Goal: Information Seeking & Learning: Learn about a topic

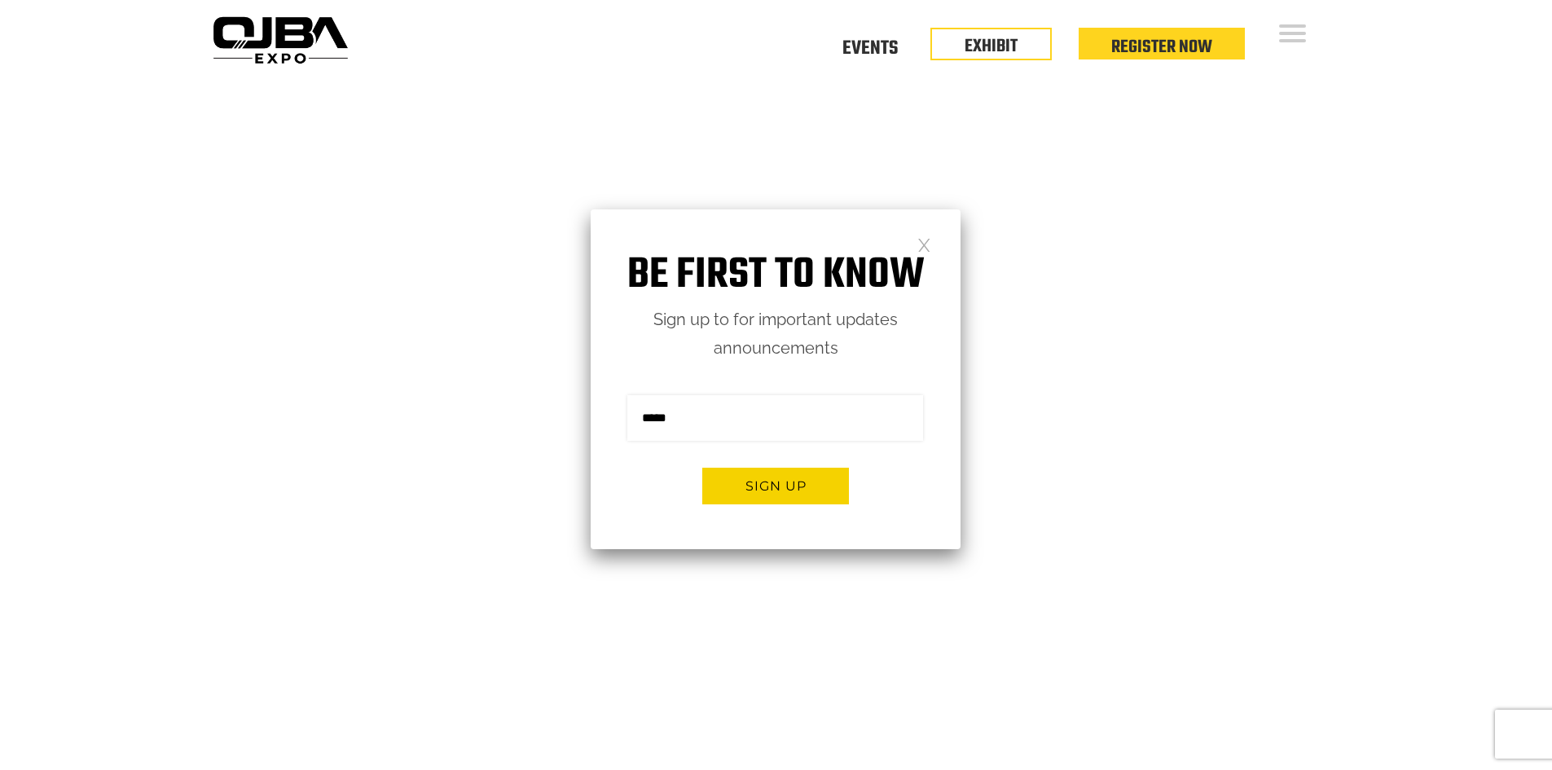
click at [927, 249] on link at bounding box center [924, 244] width 14 height 14
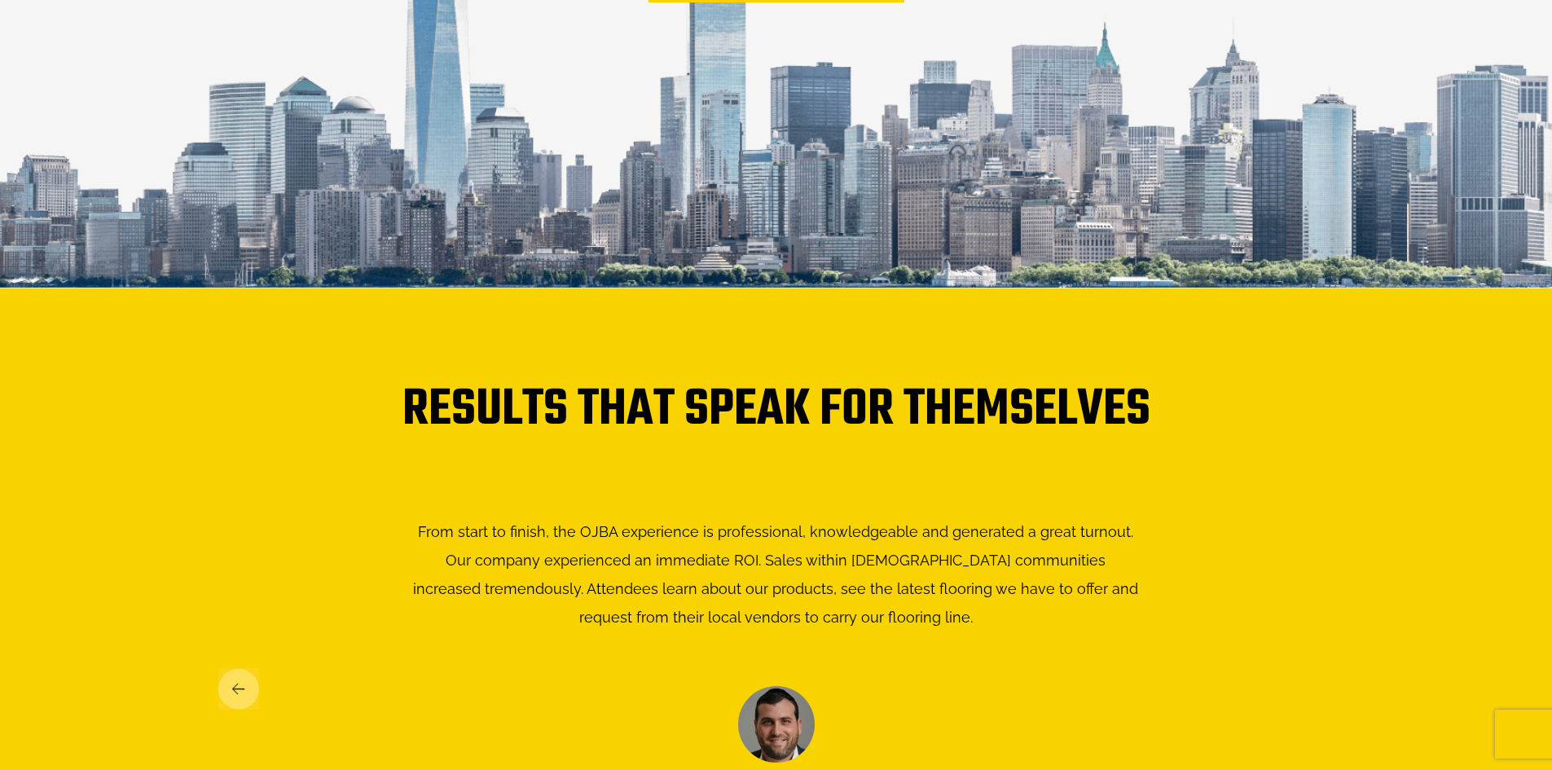
scroll to position [2638, 0]
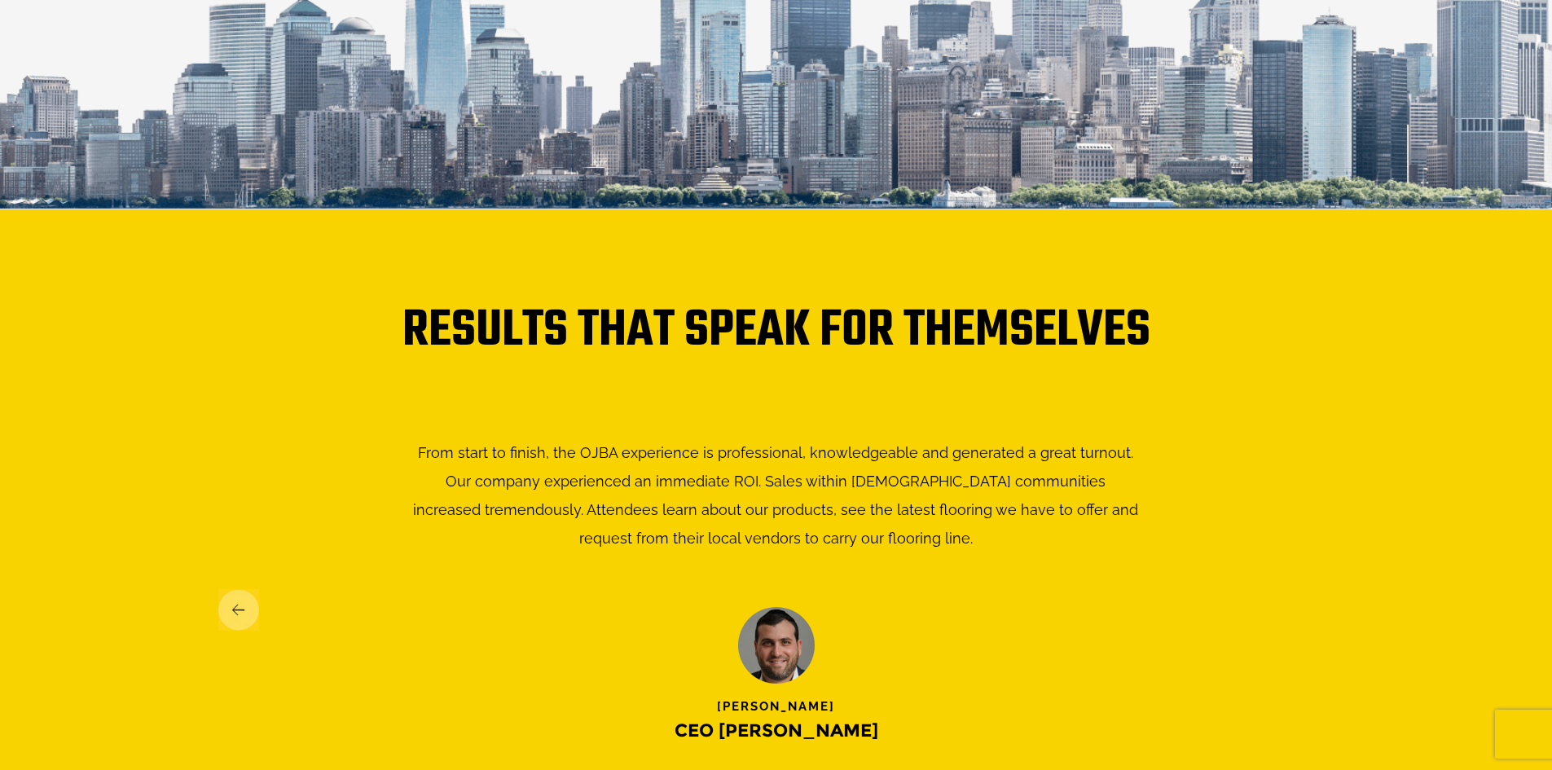
click at [232, 596] on img at bounding box center [238, 610] width 41 height 42
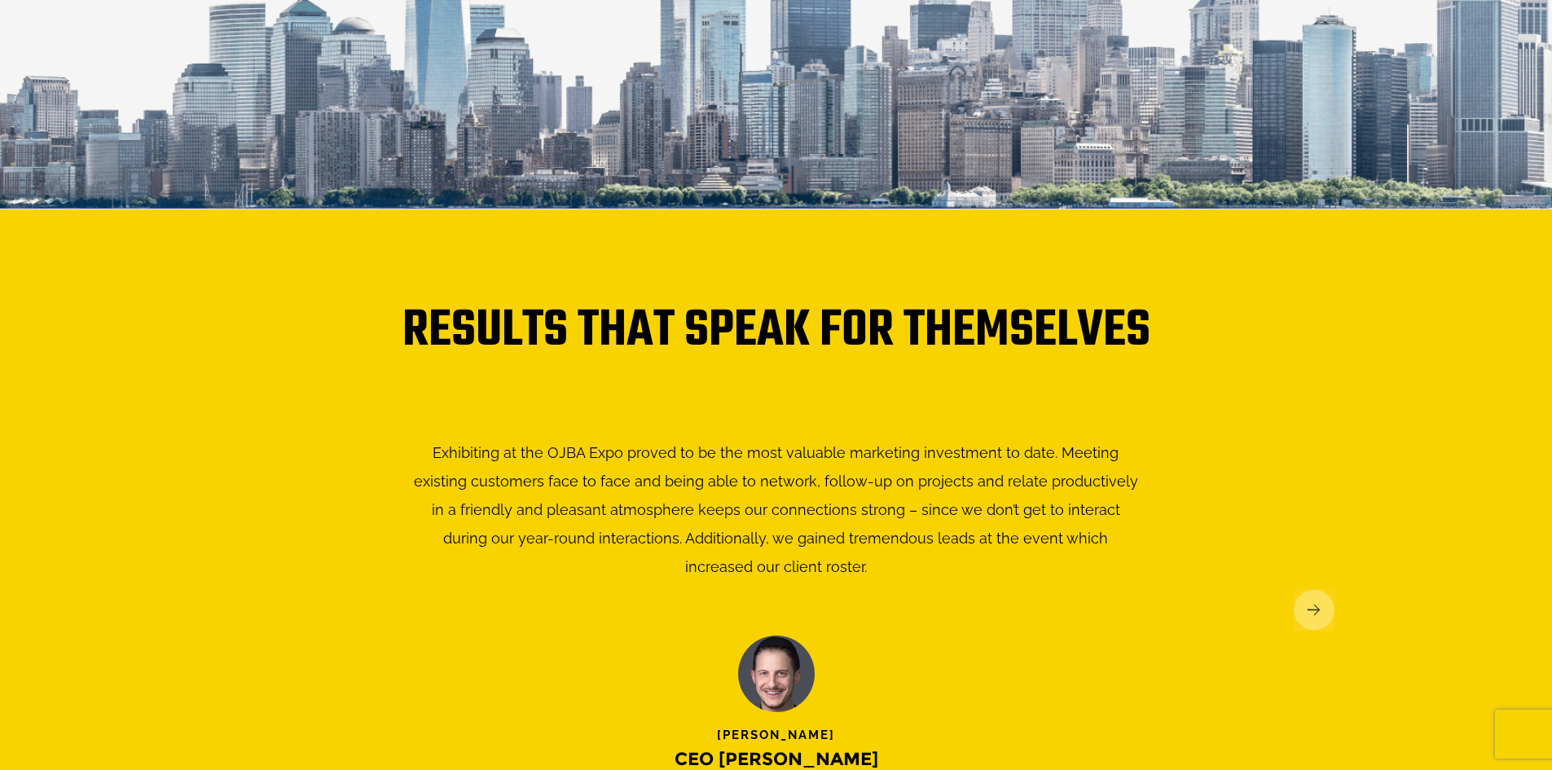
click at [1318, 589] on img at bounding box center [1314, 610] width 41 height 42
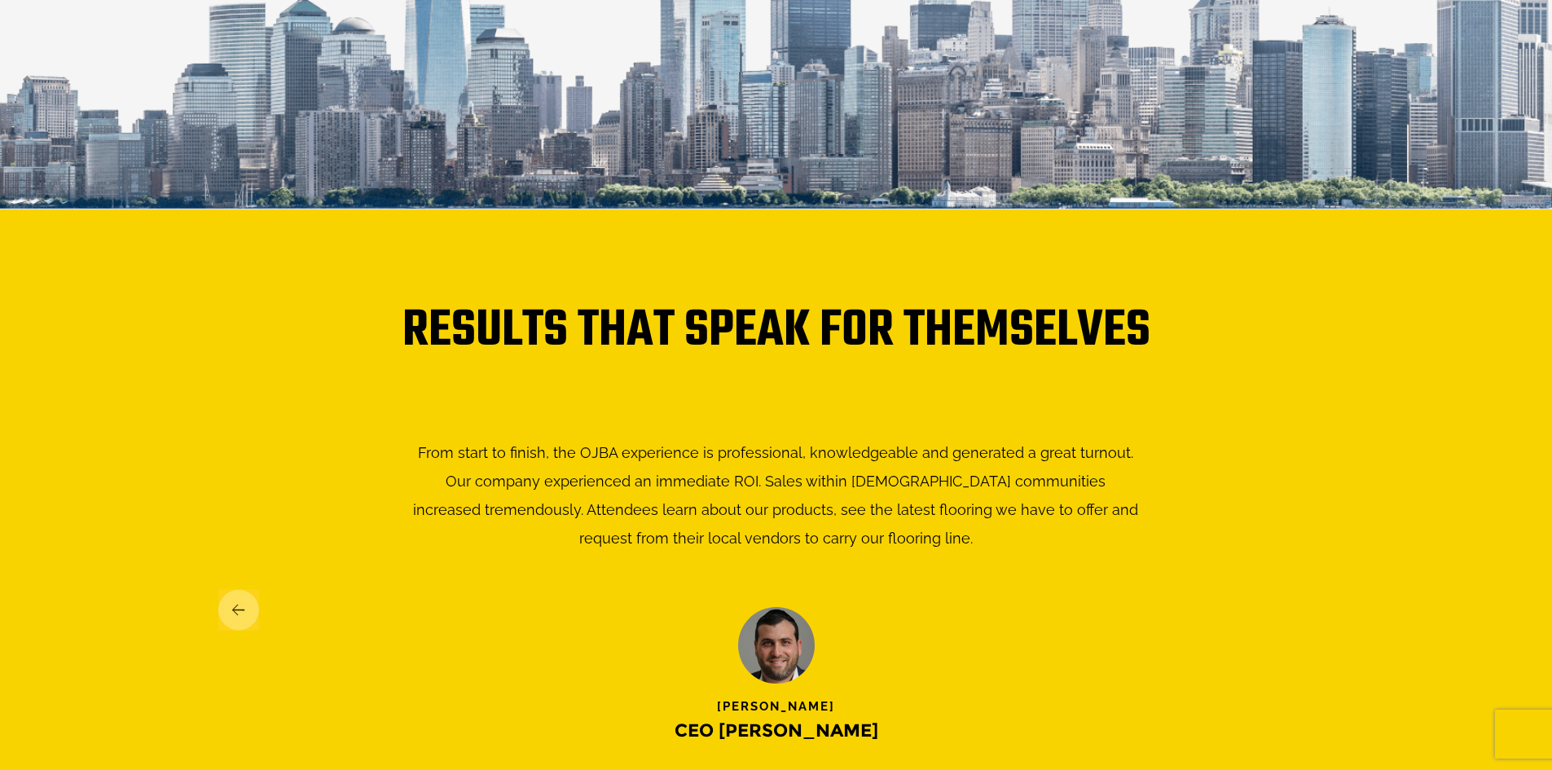
click at [228, 604] on img at bounding box center [238, 610] width 41 height 42
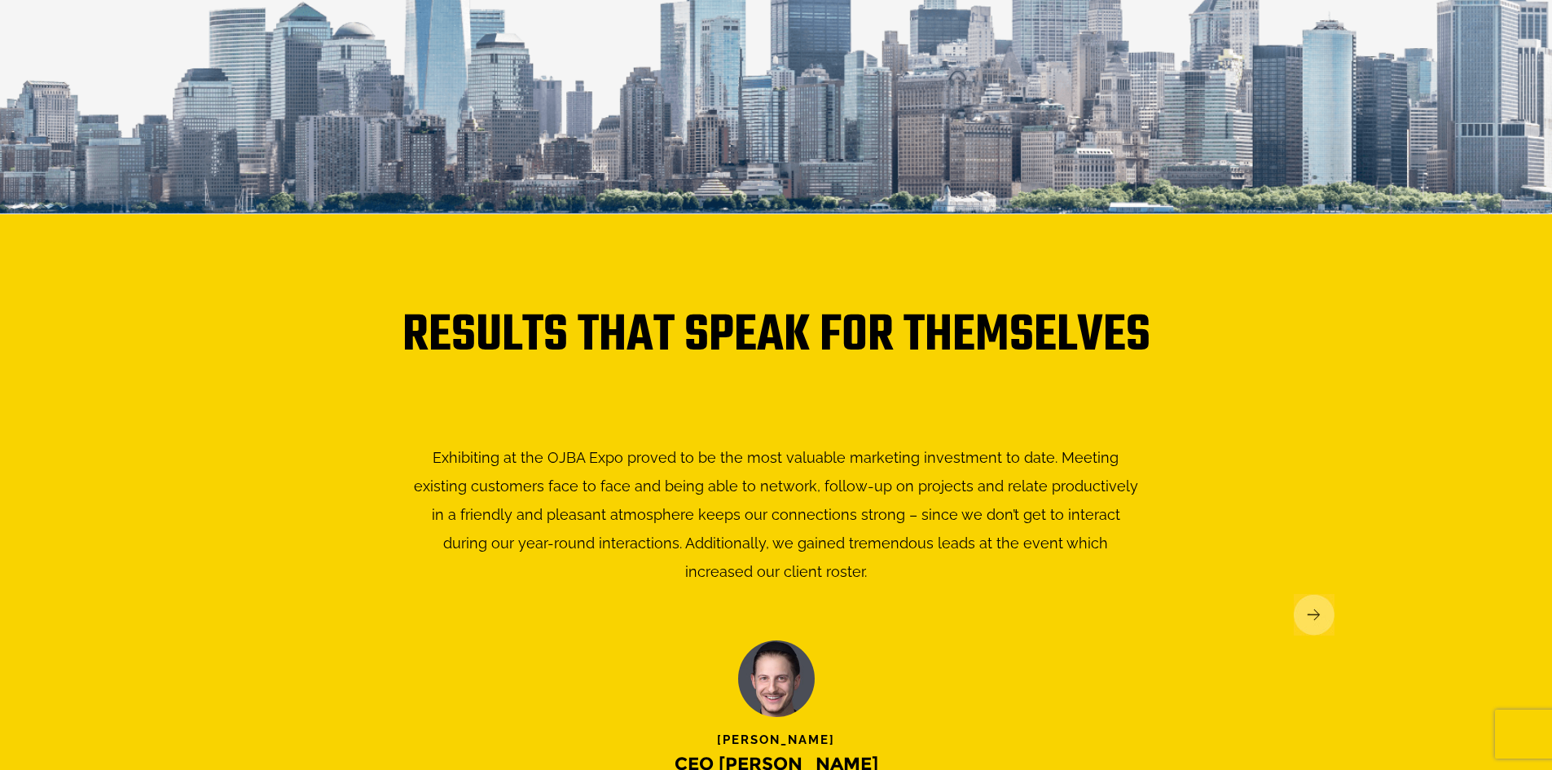
scroll to position [2882, 0]
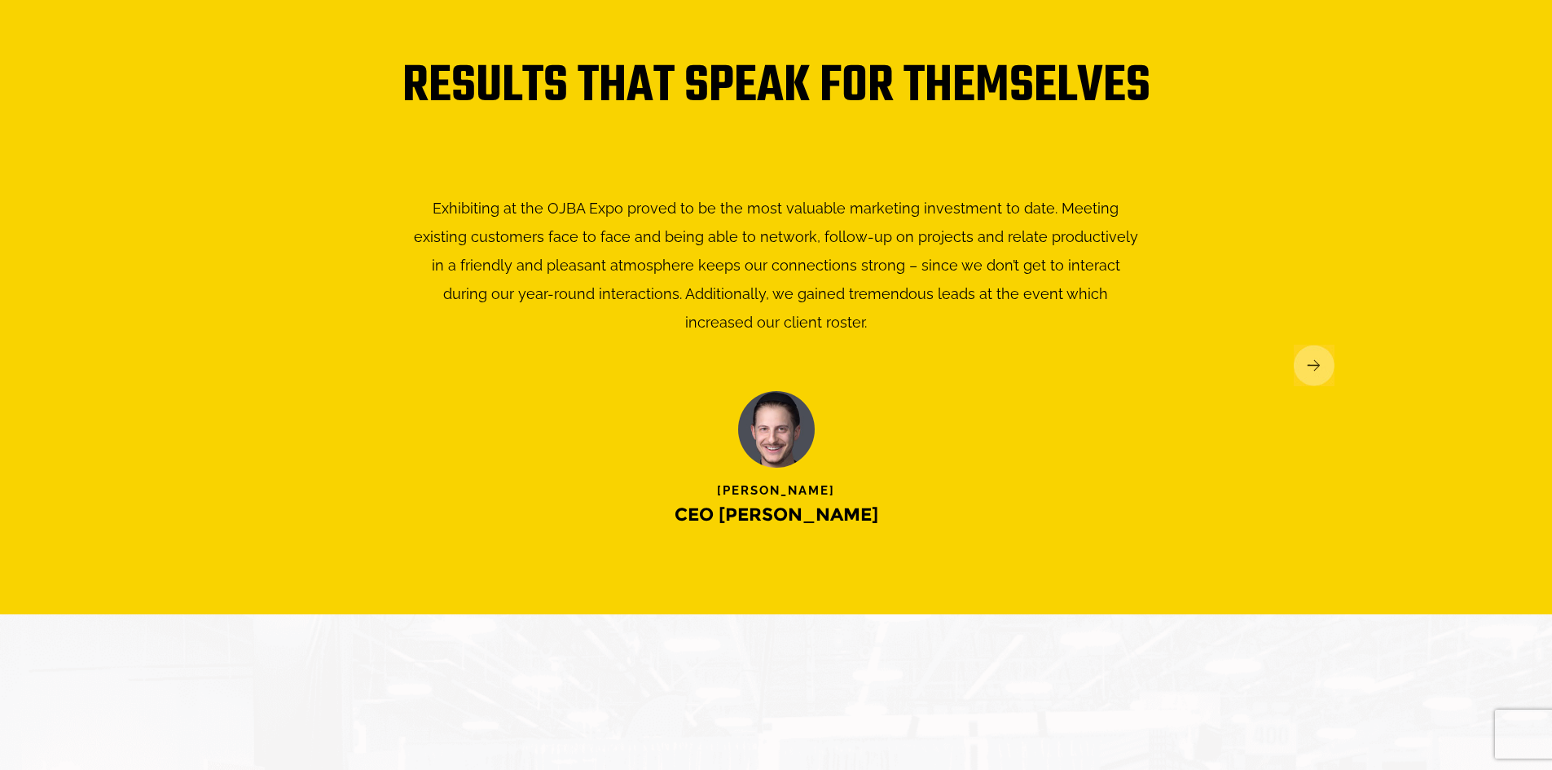
click at [1326, 350] on img at bounding box center [1314, 366] width 41 height 42
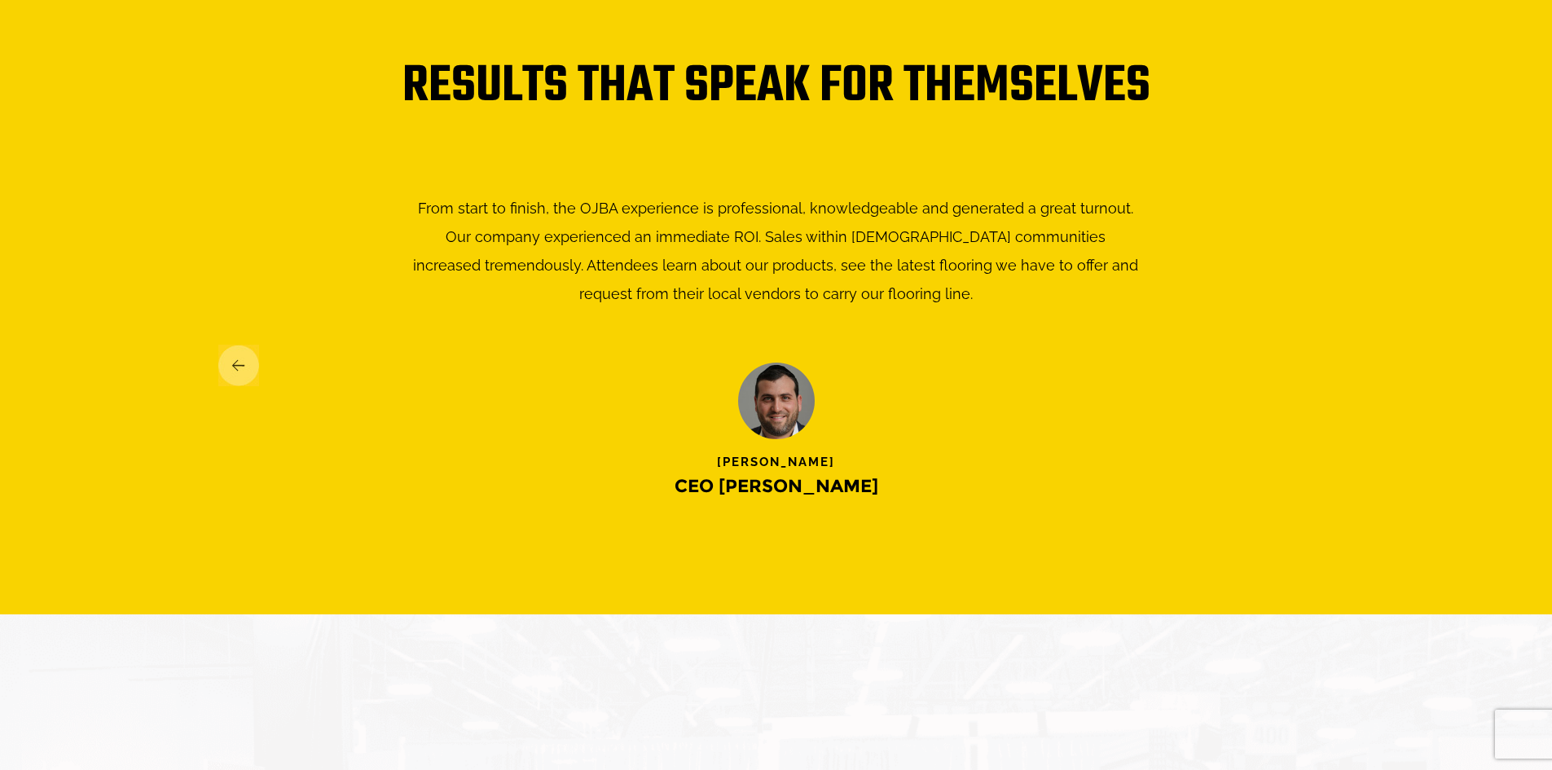
click at [226, 345] on img at bounding box center [238, 366] width 41 height 42
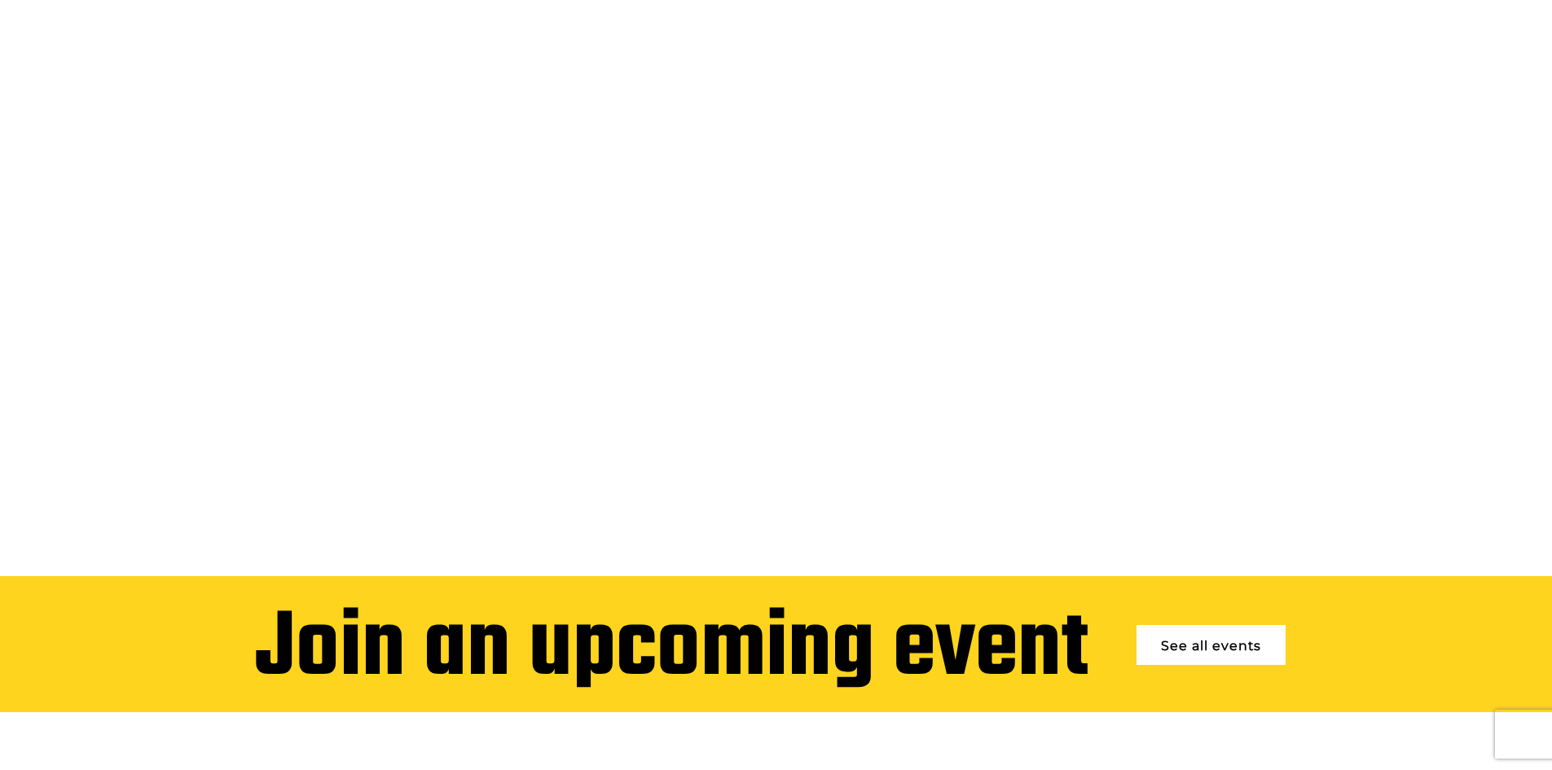
scroll to position [0, 0]
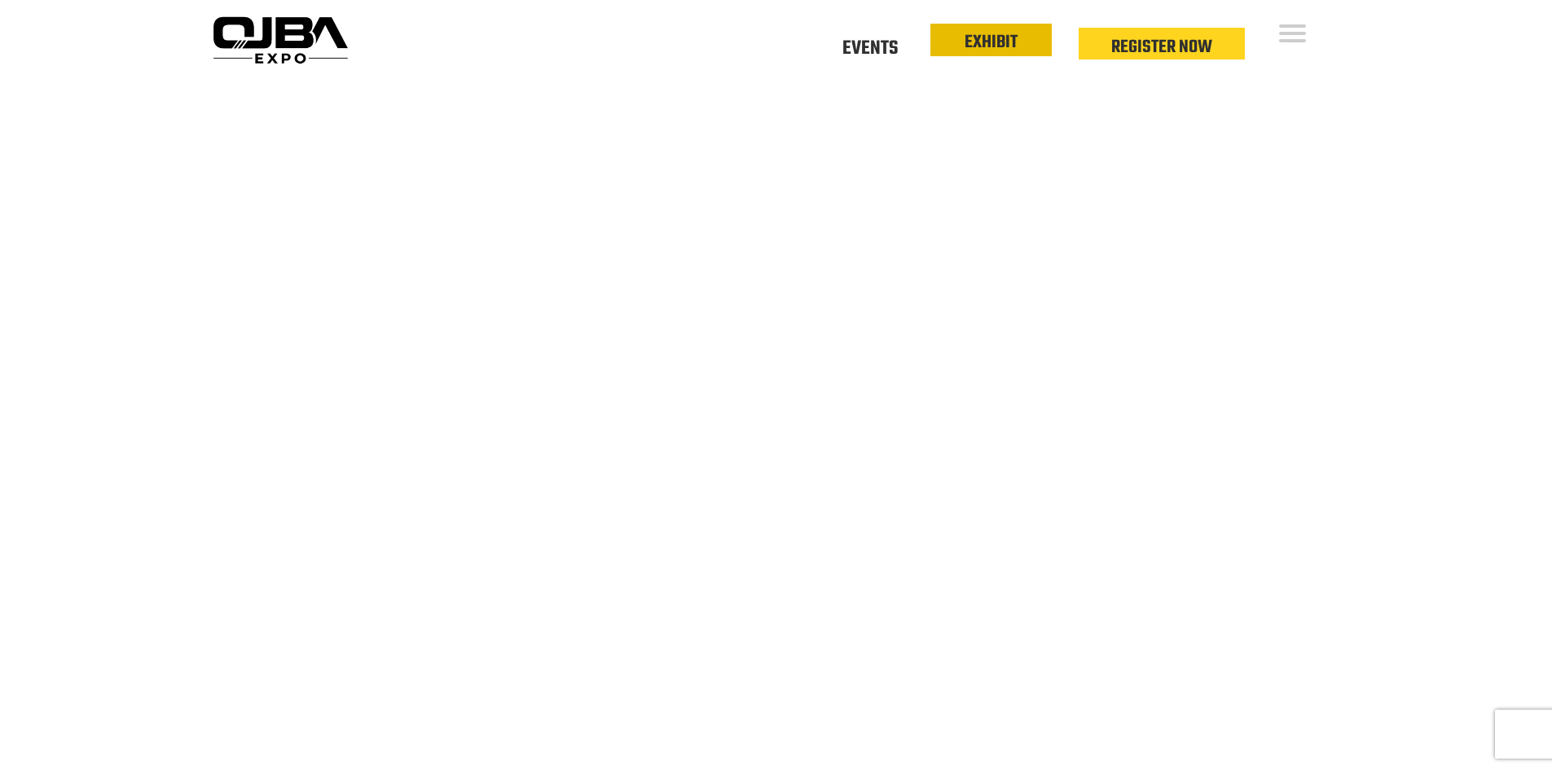
click at [1017, 50] on link "EXHIBIT" at bounding box center [991, 43] width 53 height 28
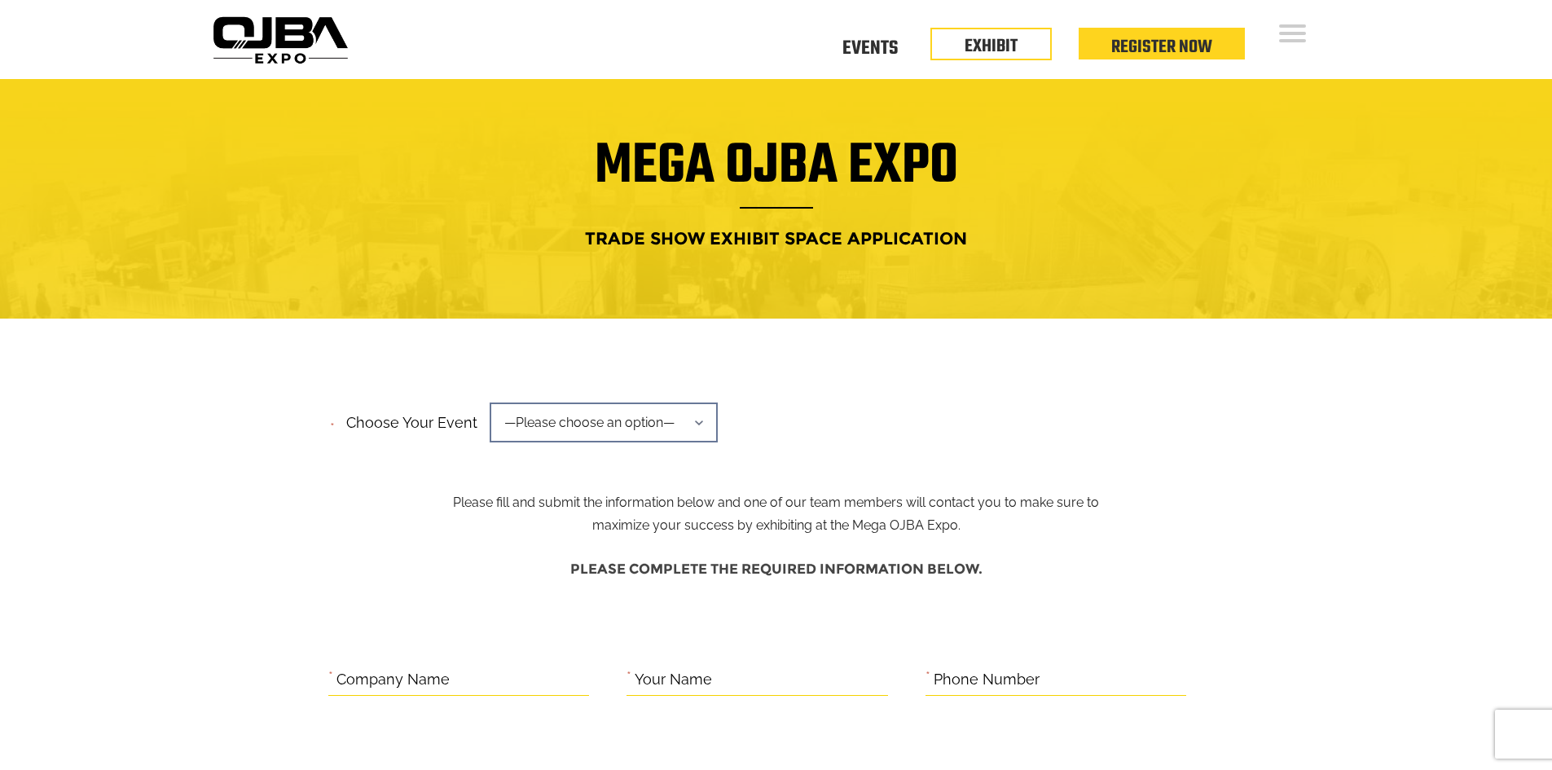
scroll to position [1516, 0]
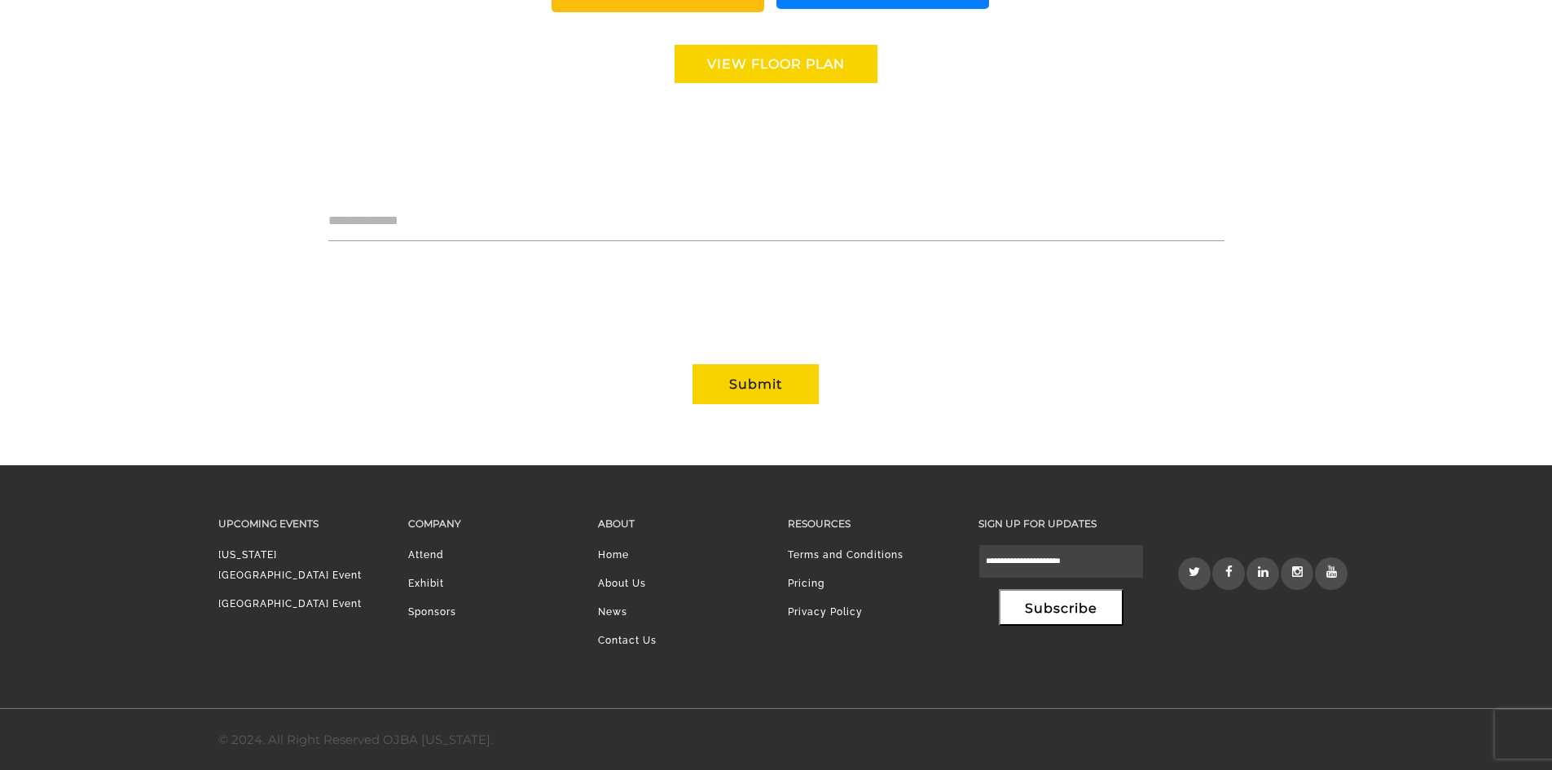
click at [426, 615] on link "Sponsors" at bounding box center [432, 611] width 48 height 11
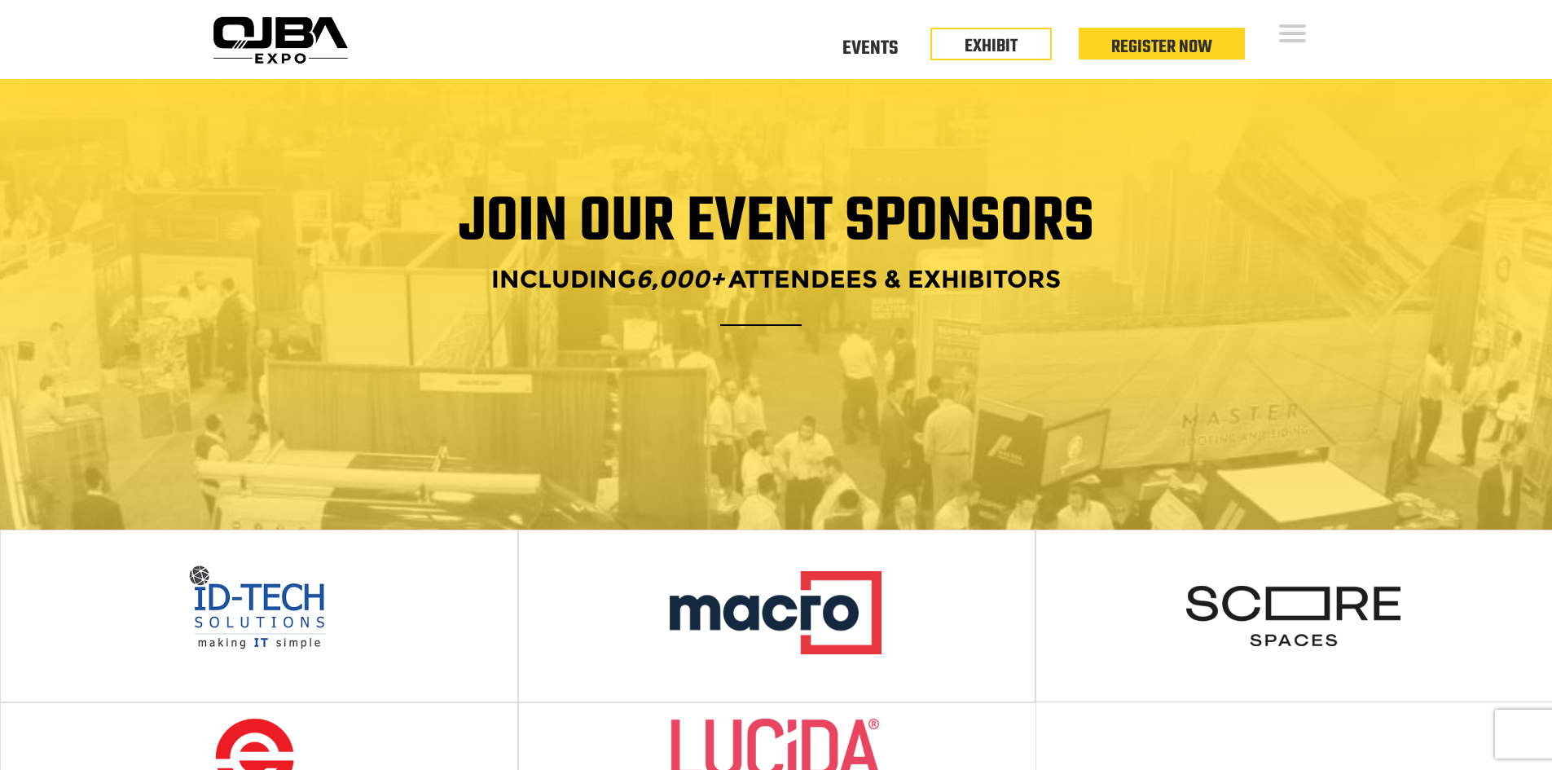
click at [781, 372] on div "Join our Event Sponsors Including 6,000+ Attendees & Exhibitors" at bounding box center [776, 304] width 1552 height 451
click at [847, 367] on div "Join our Event Sponsors Including 6,000+ Attendees & Exhibitors" at bounding box center [776, 304] width 1552 height 451
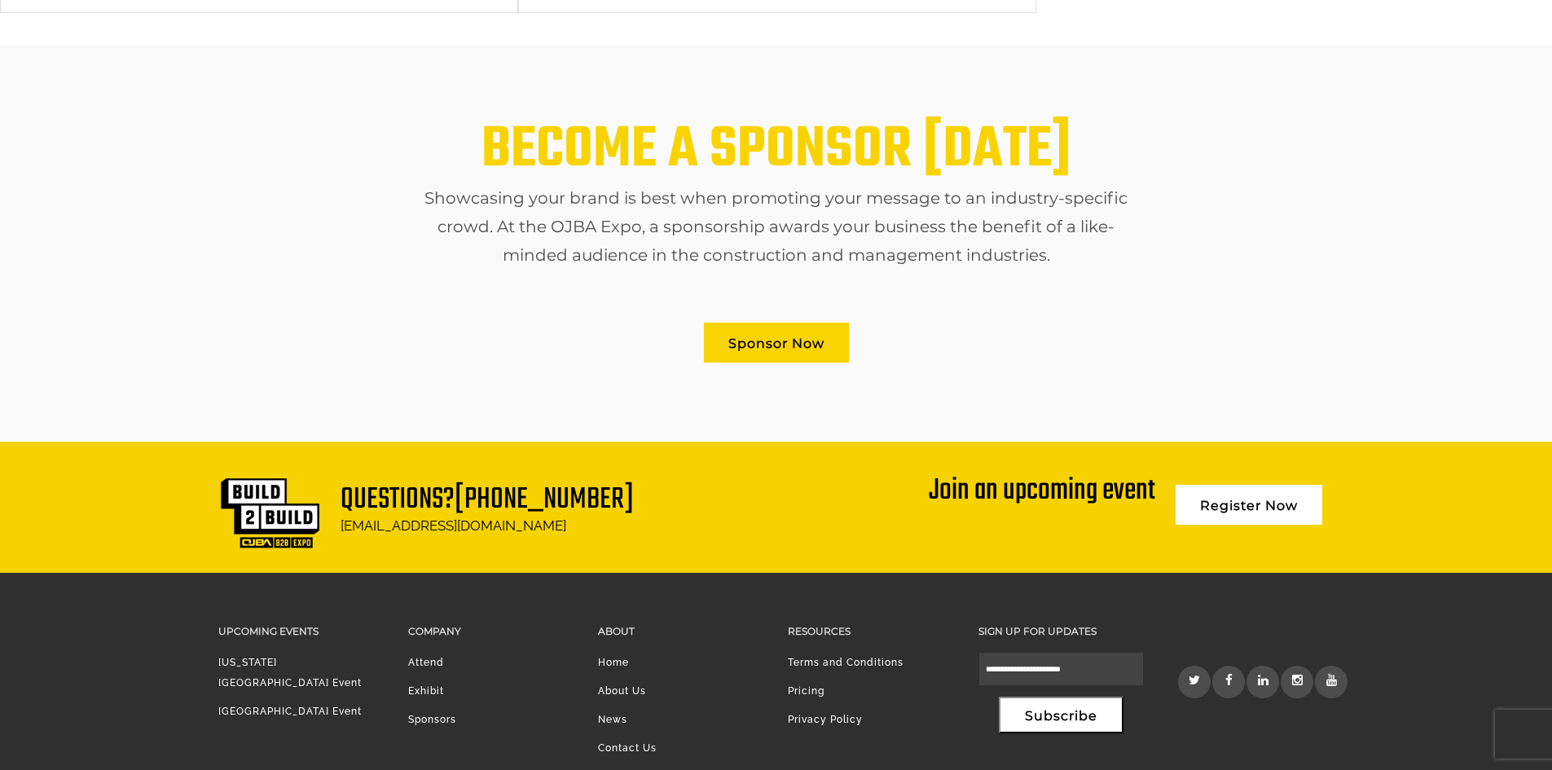
scroll to position [970, 0]
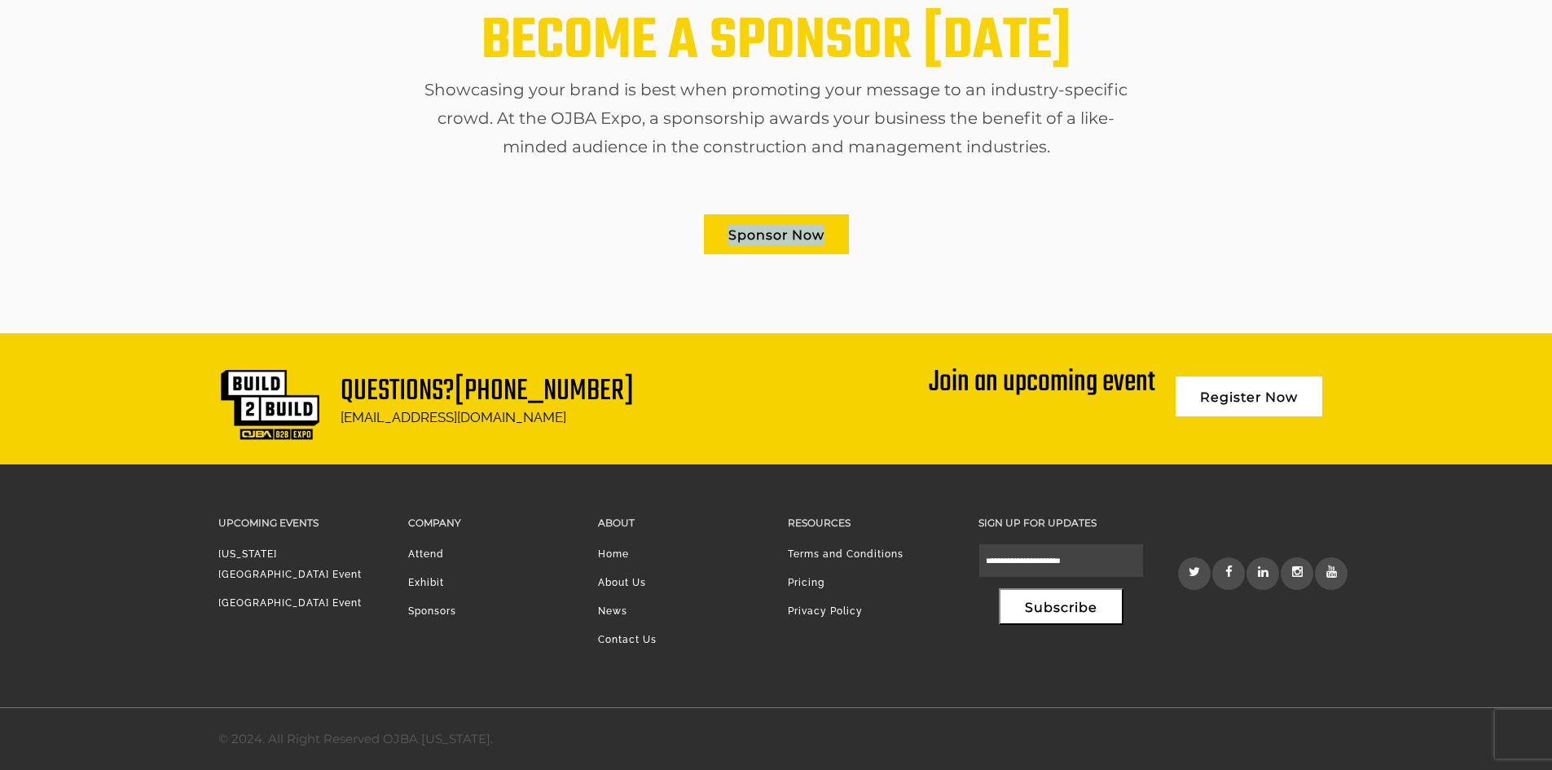
drag, startPoint x: 1248, startPoint y: 246, endPoint x: 227, endPoint y: 228, distance: 1021.1
click at [239, 231] on div "Sponsor Now" at bounding box center [776, 234] width 1116 height 64
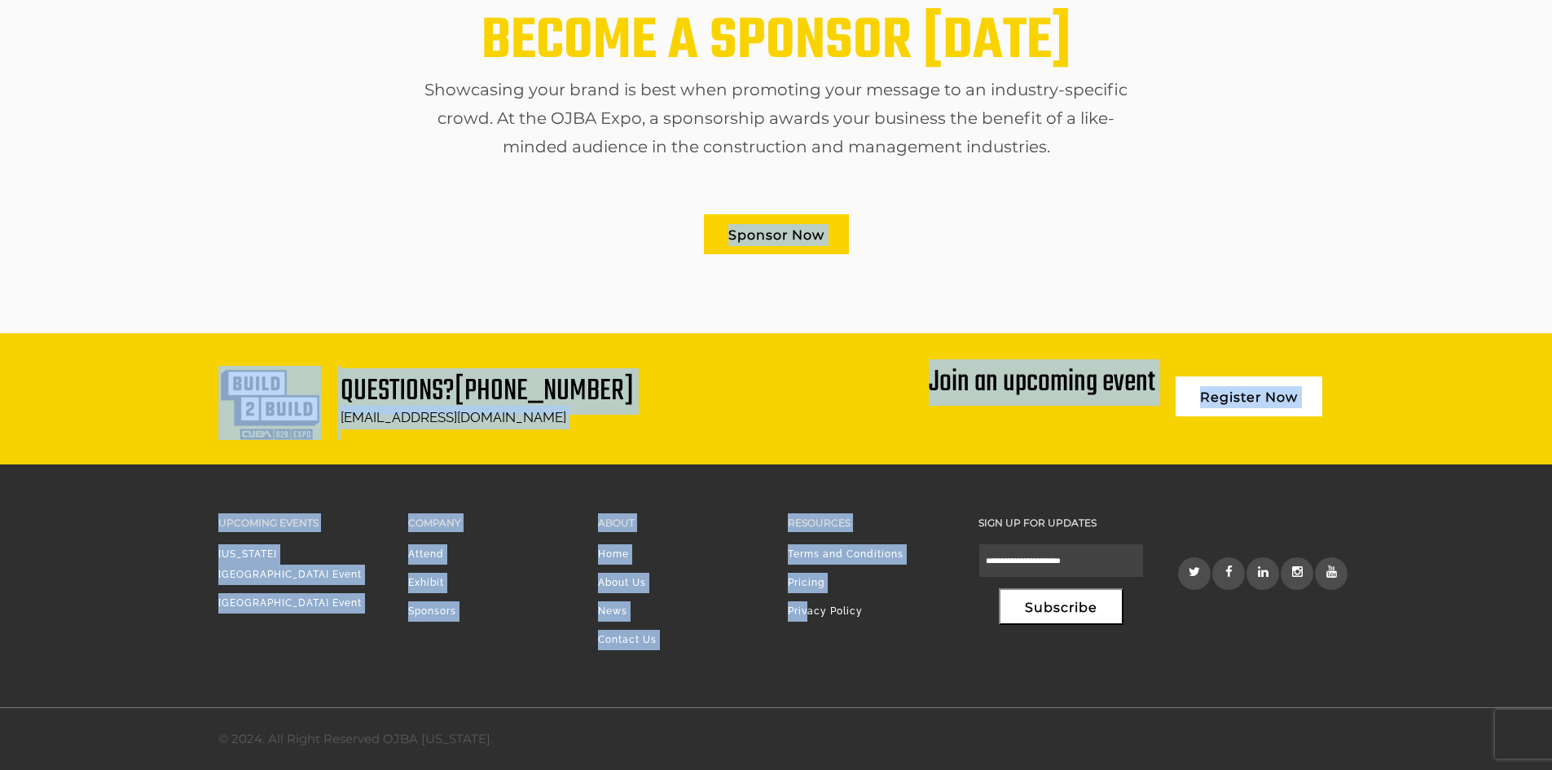
drag, startPoint x: 779, startPoint y: 697, endPoint x: 61, endPoint y: 153, distance: 900.9
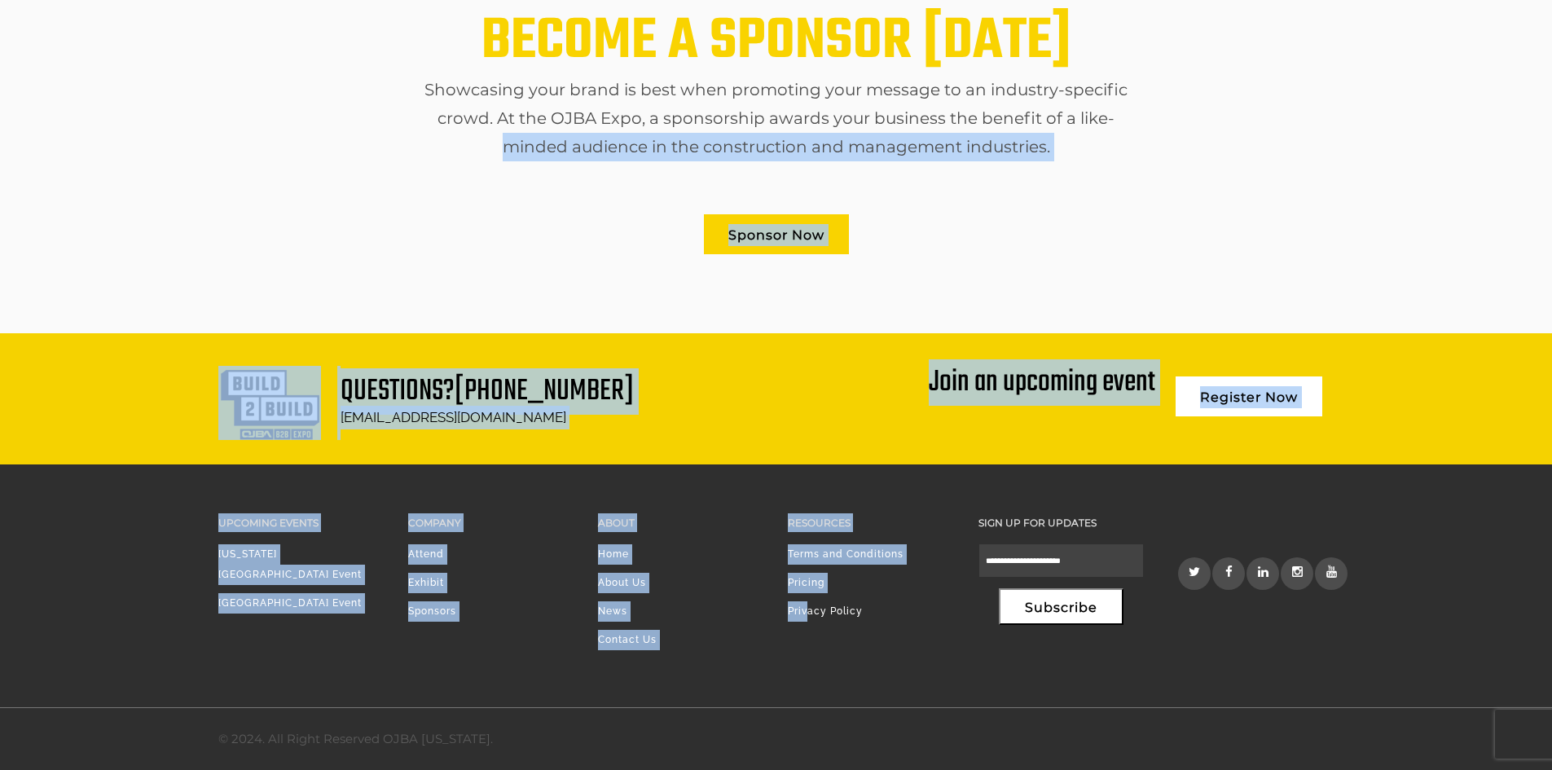
click at [91, 161] on div "BECOME A SPONSOR TODAY Showcasing your brand is best when promoting your messag…" at bounding box center [776, 135] width 1552 height 396
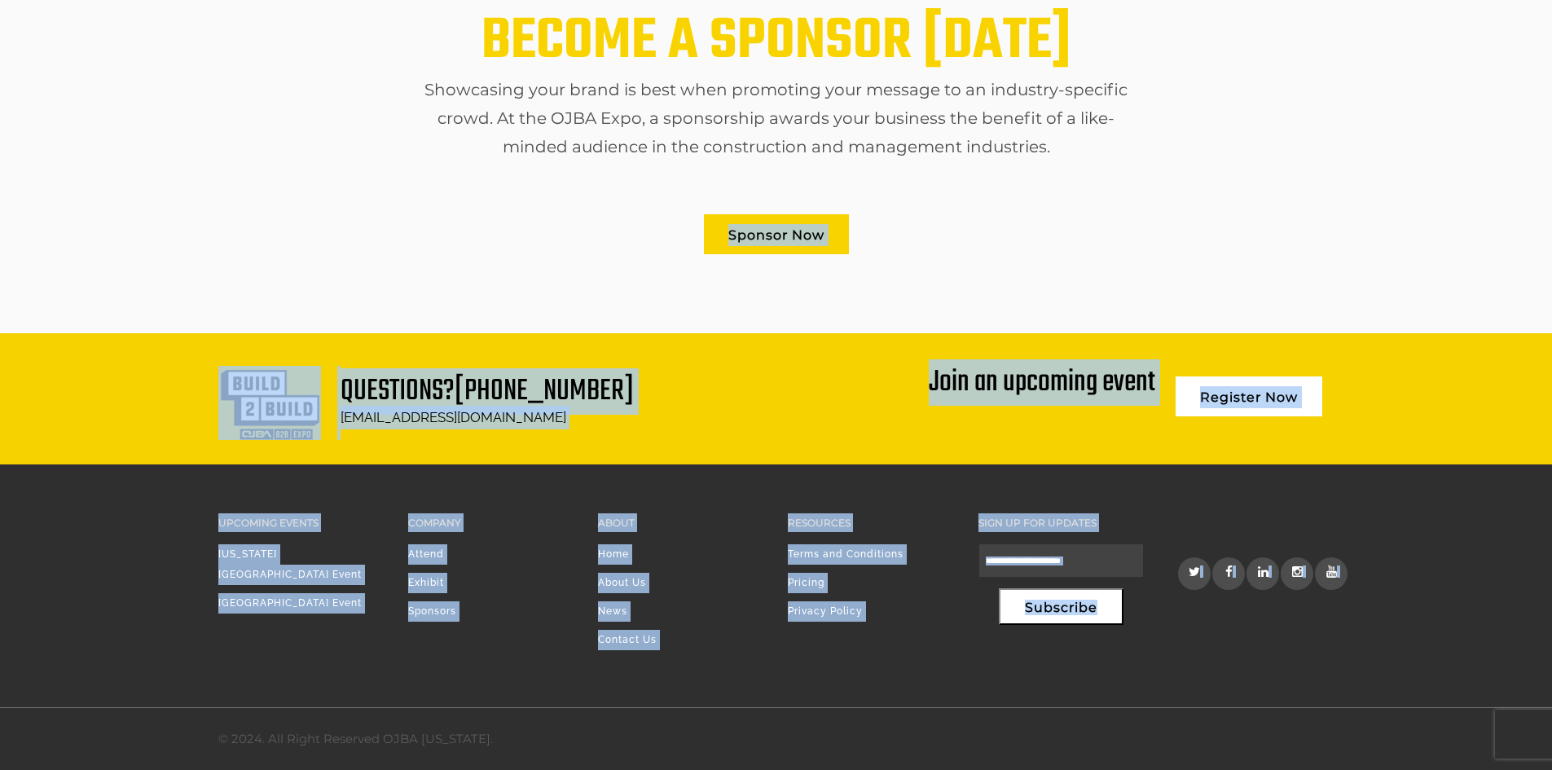
drag, startPoint x: 1392, startPoint y: 643, endPoint x: 125, endPoint y: 176, distance: 1349.6
click at [125, 175] on div "BECOME A SPONSOR TODAY Showcasing your brand is best when promoting your messag…" at bounding box center [776, 135] width 1552 height 396
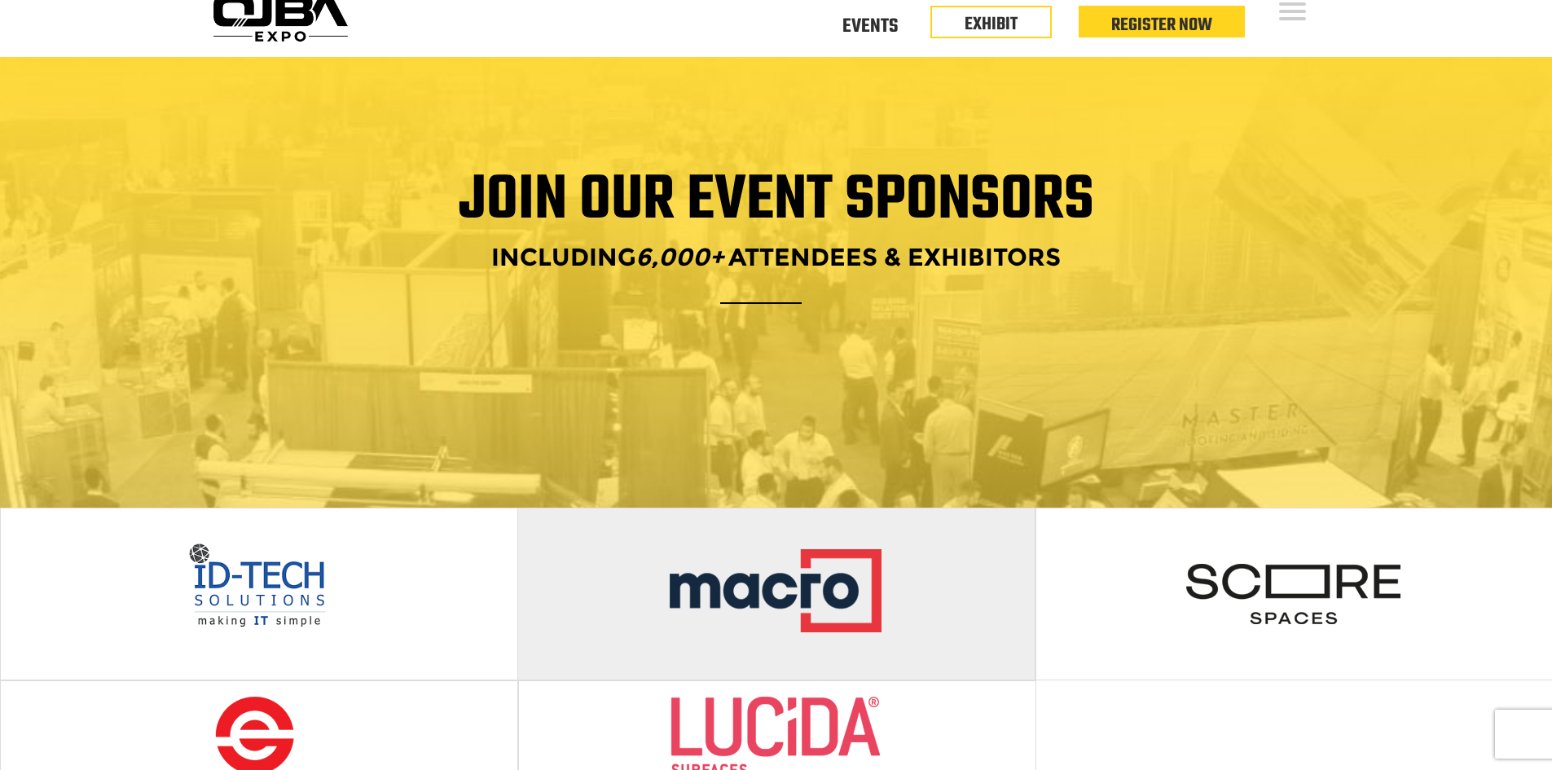
scroll to position [0, 0]
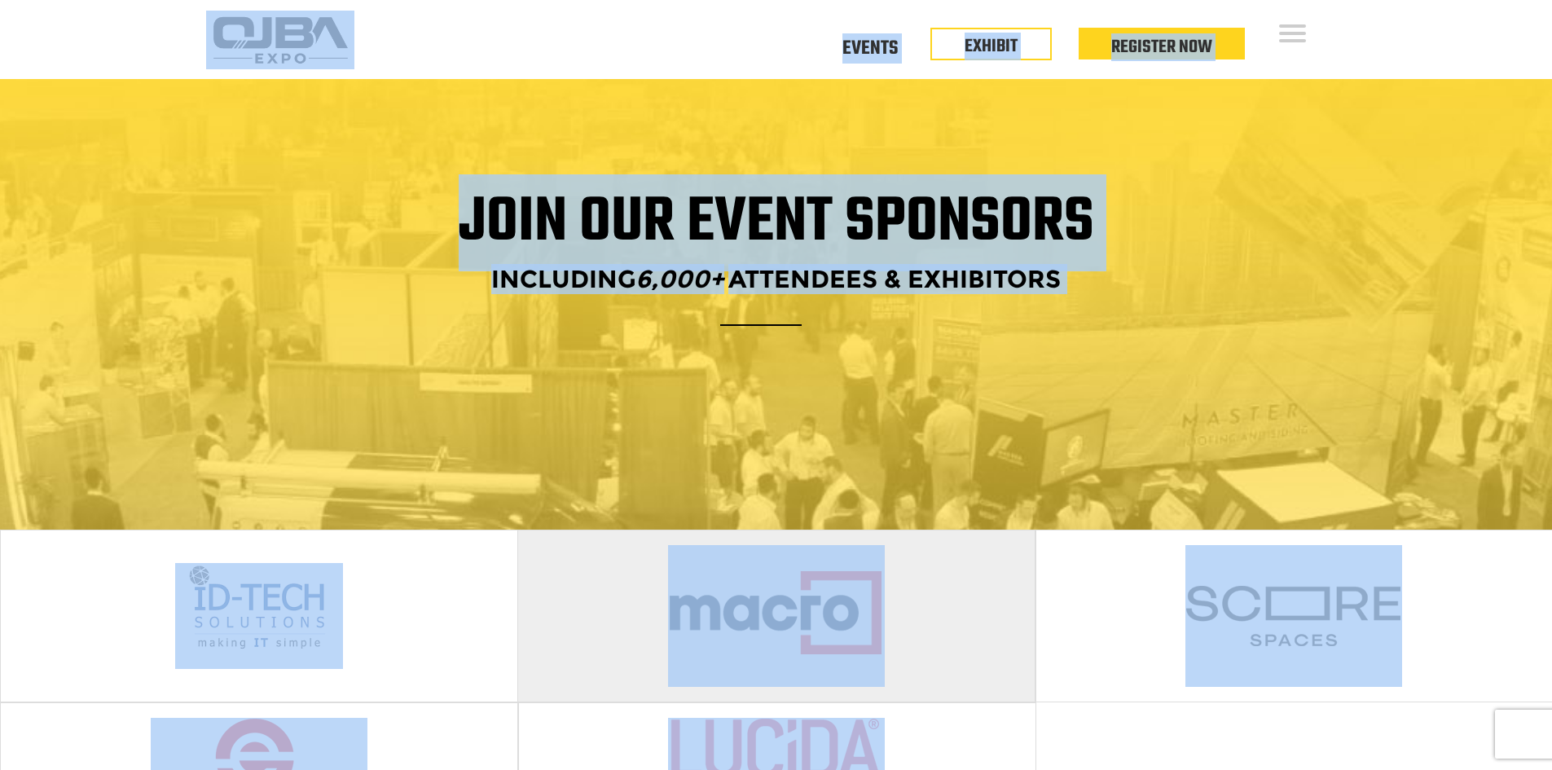
drag, startPoint x: 144, startPoint y: 40, endPoint x: 820, endPoint y: 680, distance: 930.8
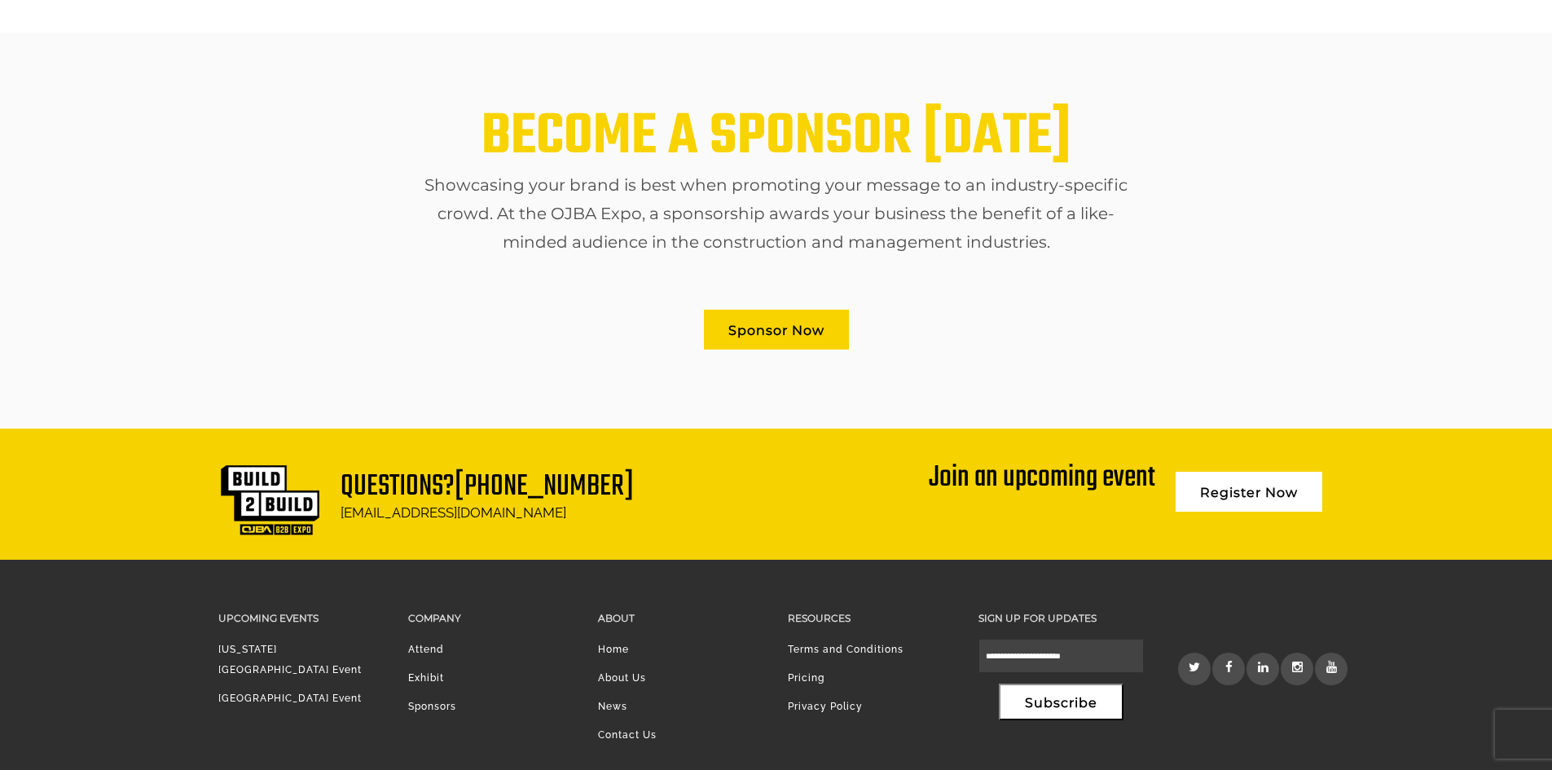
scroll to position [896, 0]
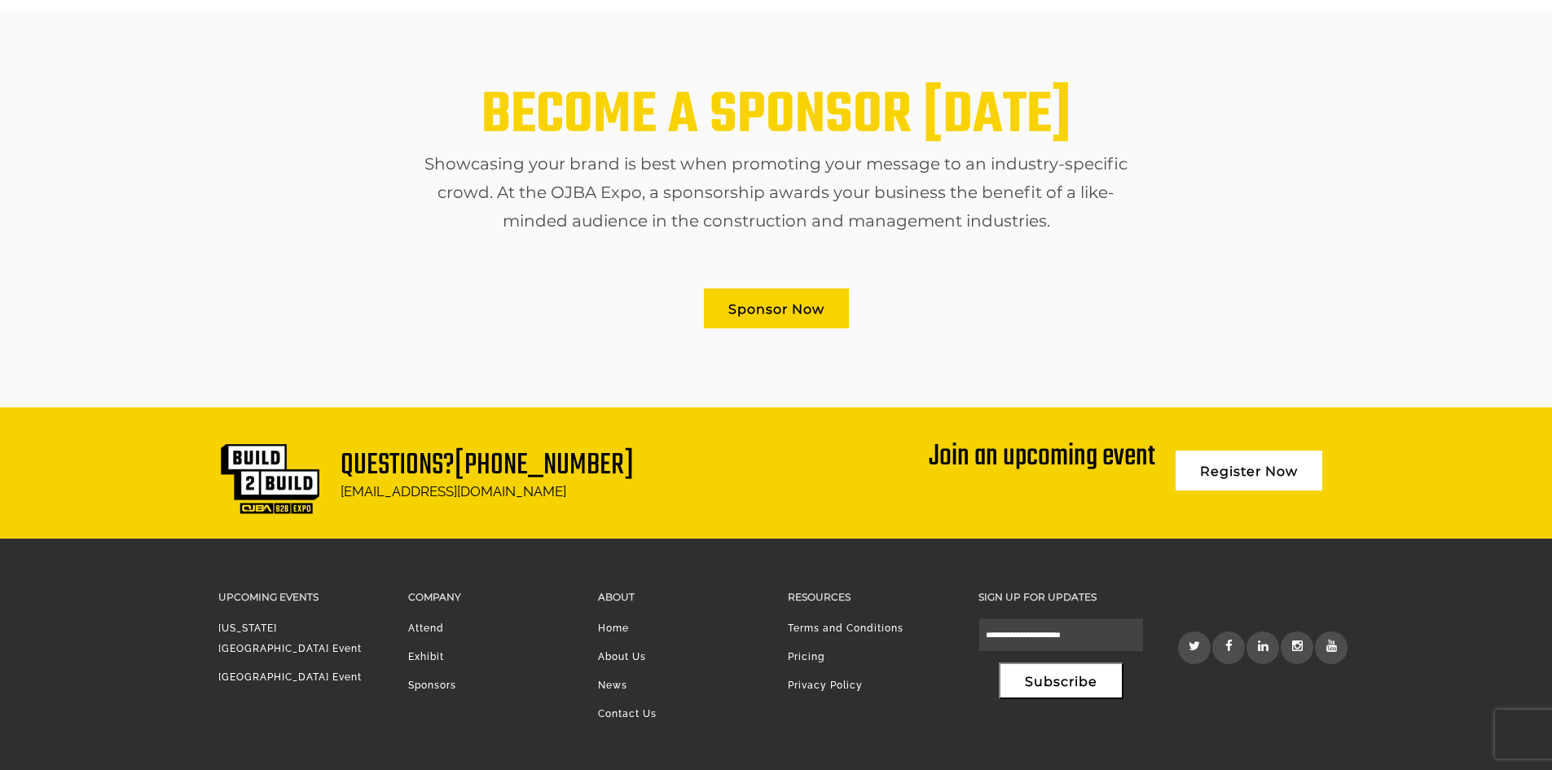
click at [1214, 270] on div "BECOME A SPONSOR TODAY Showcasing your brand is best when promoting your messag…" at bounding box center [776, 215] width 1116 height 250
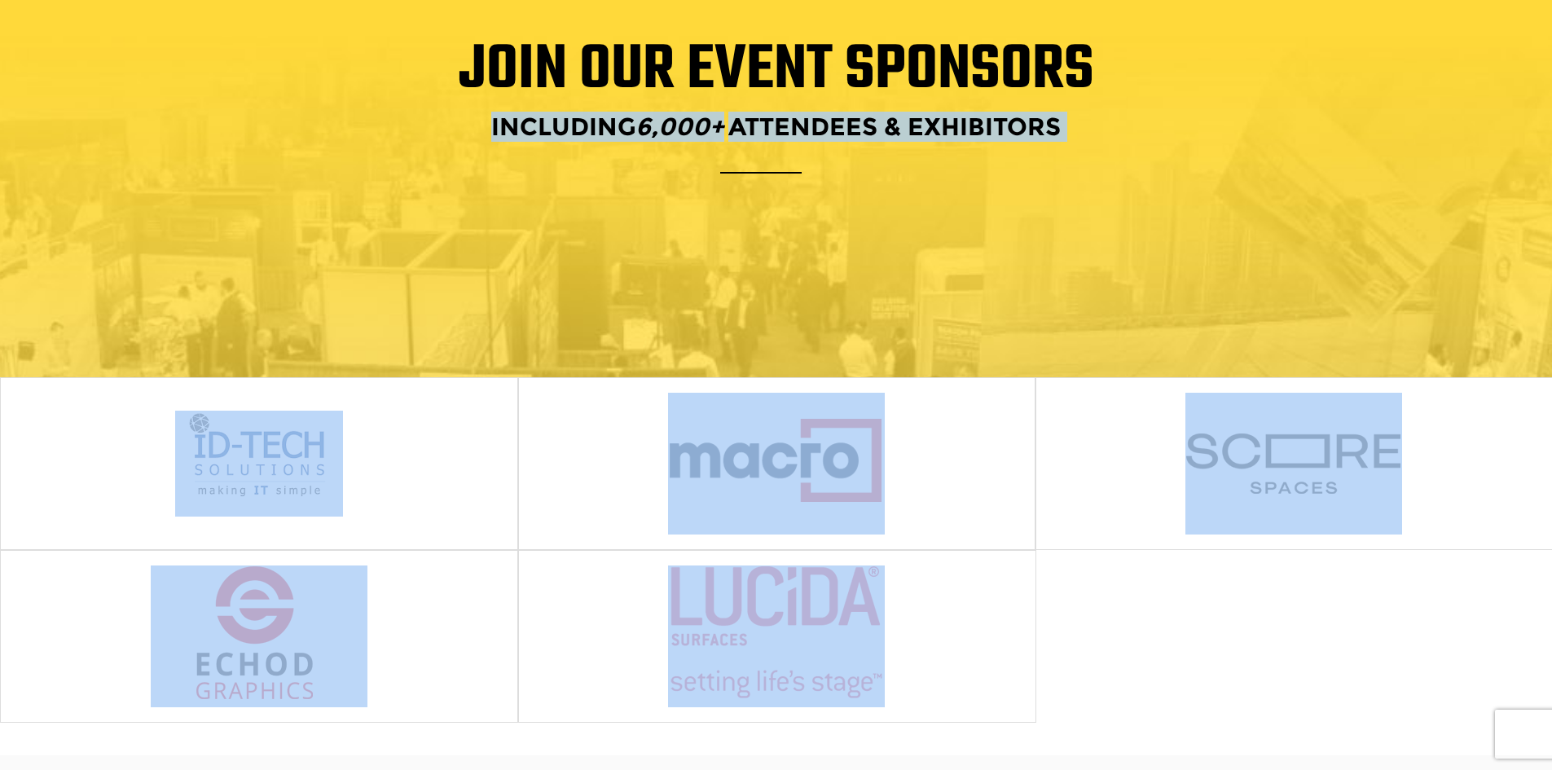
scroll to position [0, 0]
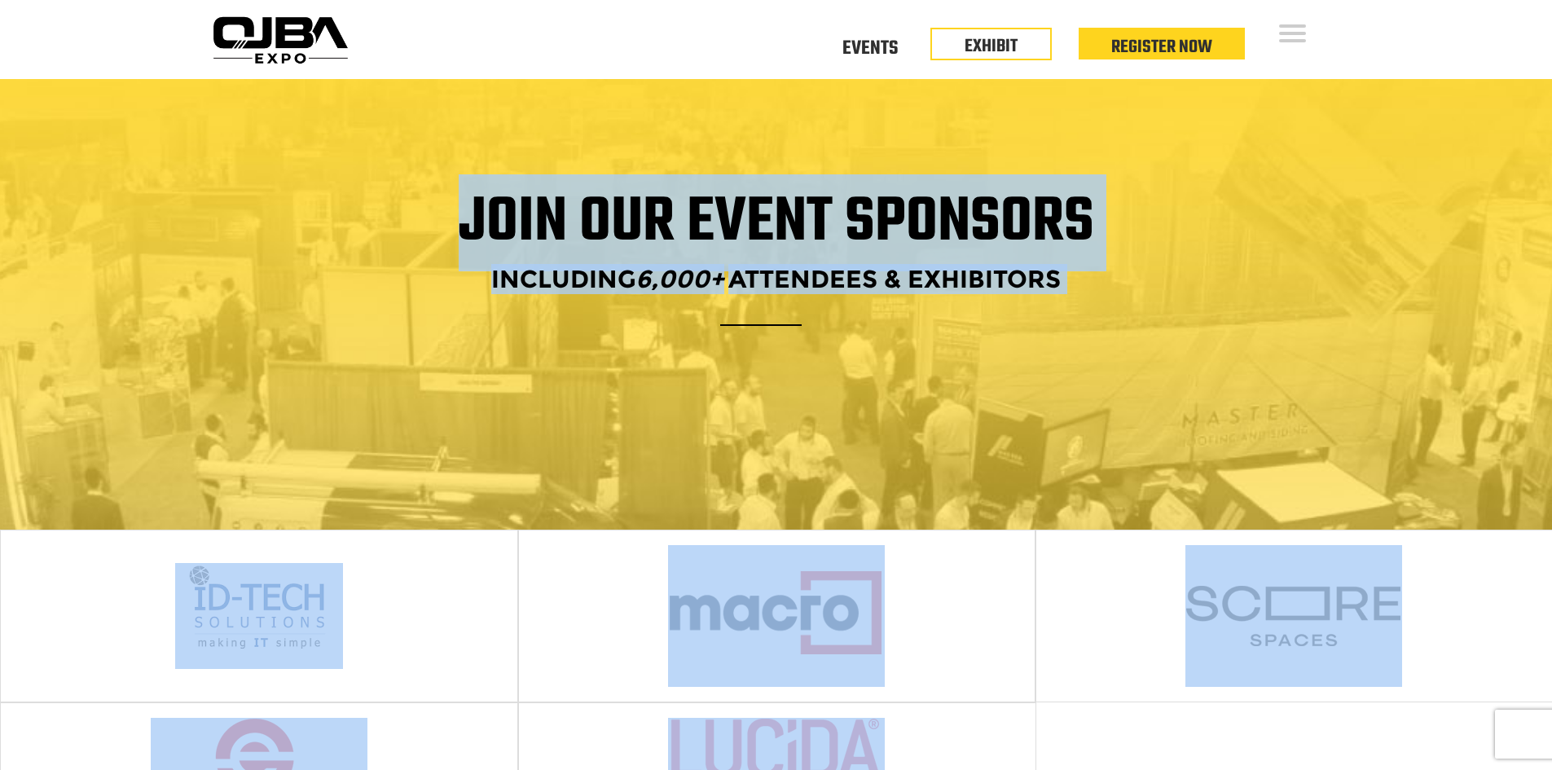
drag, startPoint x: 1386, startPoint y: 493, endPoint x: 180, endPoint y: 138, distance: 1257.2
click at [158, 95] on div "Join our Event Sponsors Including 6,000+ Attendees & Exhibitors" at bounding box center [776, 304] width 1552 height 451
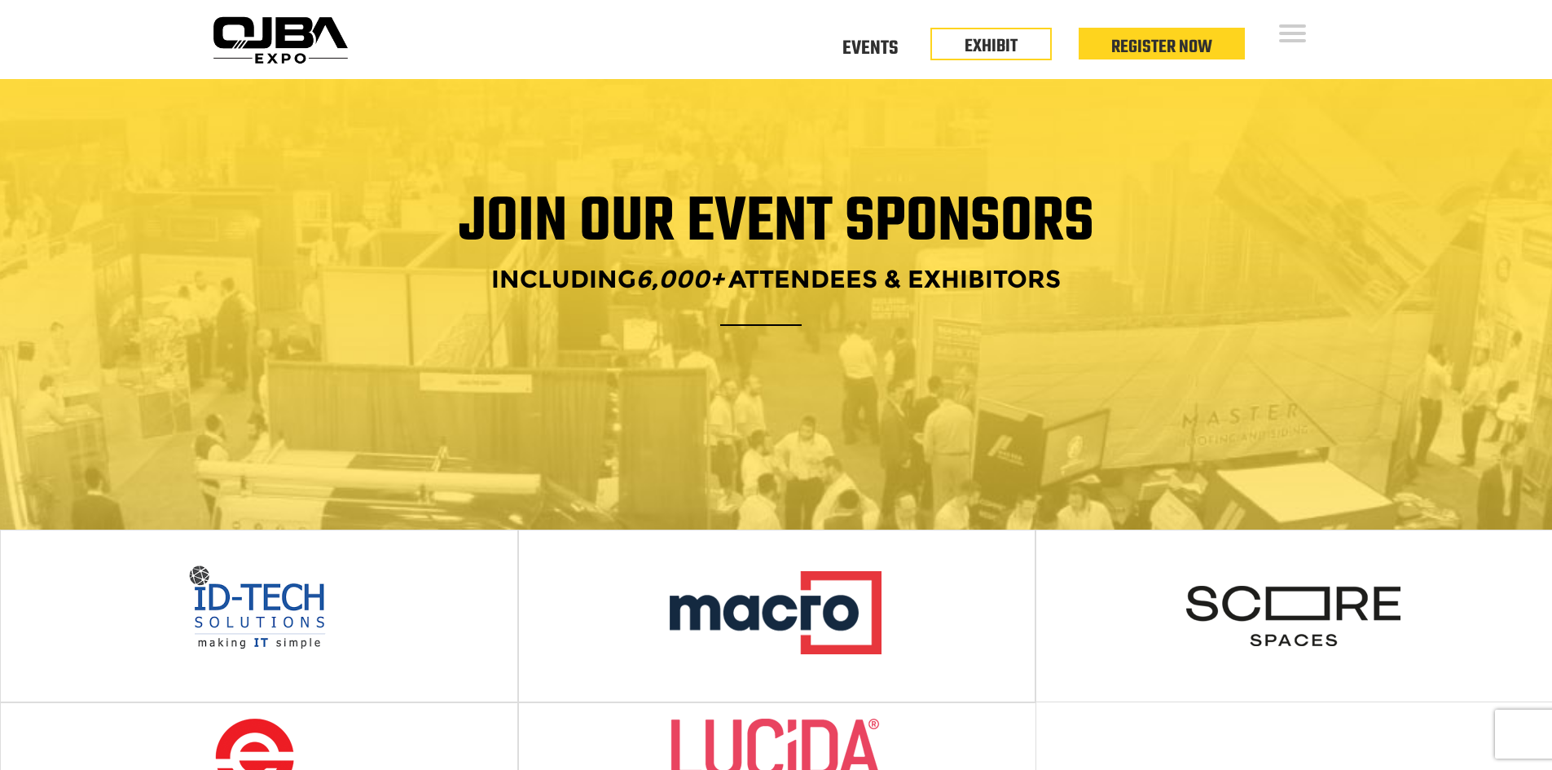
click at [190, 59] on div "Open Menu Floor Plan Floor Plan Events Floor Plan EXHIBIT Register Now Floor Pl…" at bounding box center [776, 39] width 1552 height 79
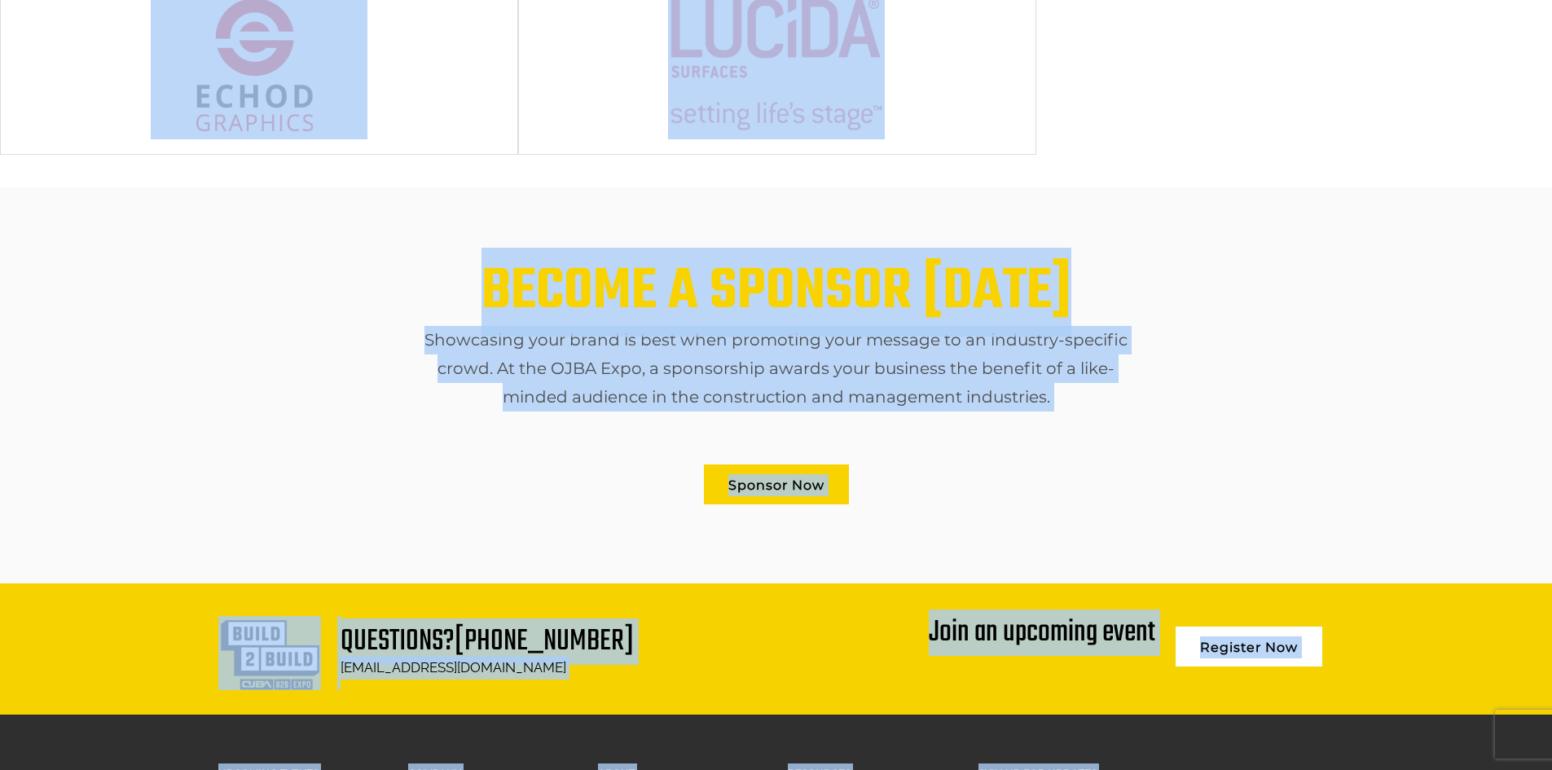
scroll to position [970, 0]
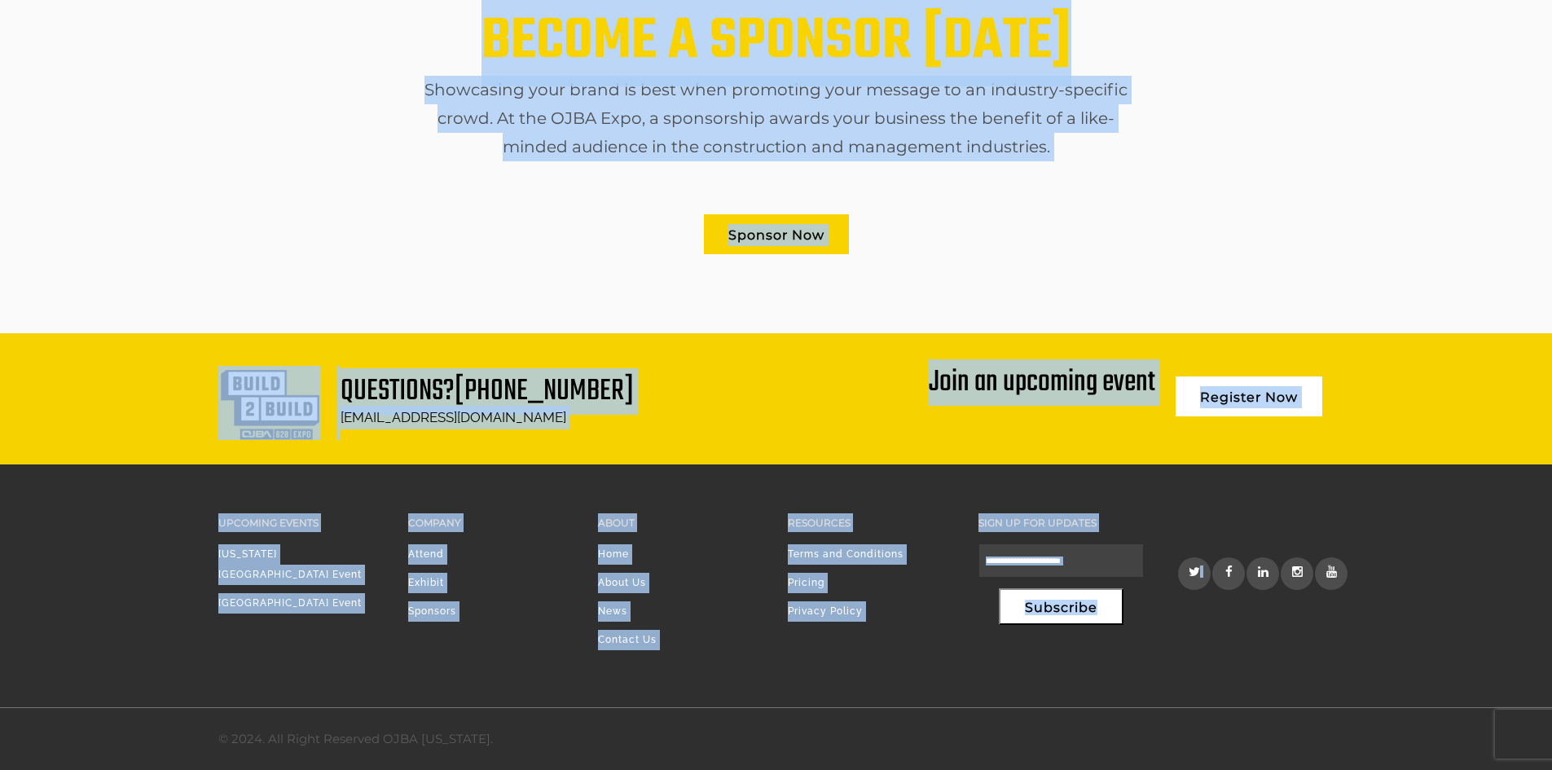
drag, startPoint x: 154, startPoint y: 38, endPoint x: 535, endPoint y: 744, distance: 802.1
click at [543, 737] on div "© 2024. All Right Reserved OJBA [US_STATE]." at bounding box center [776, 739] width 1141 height 62
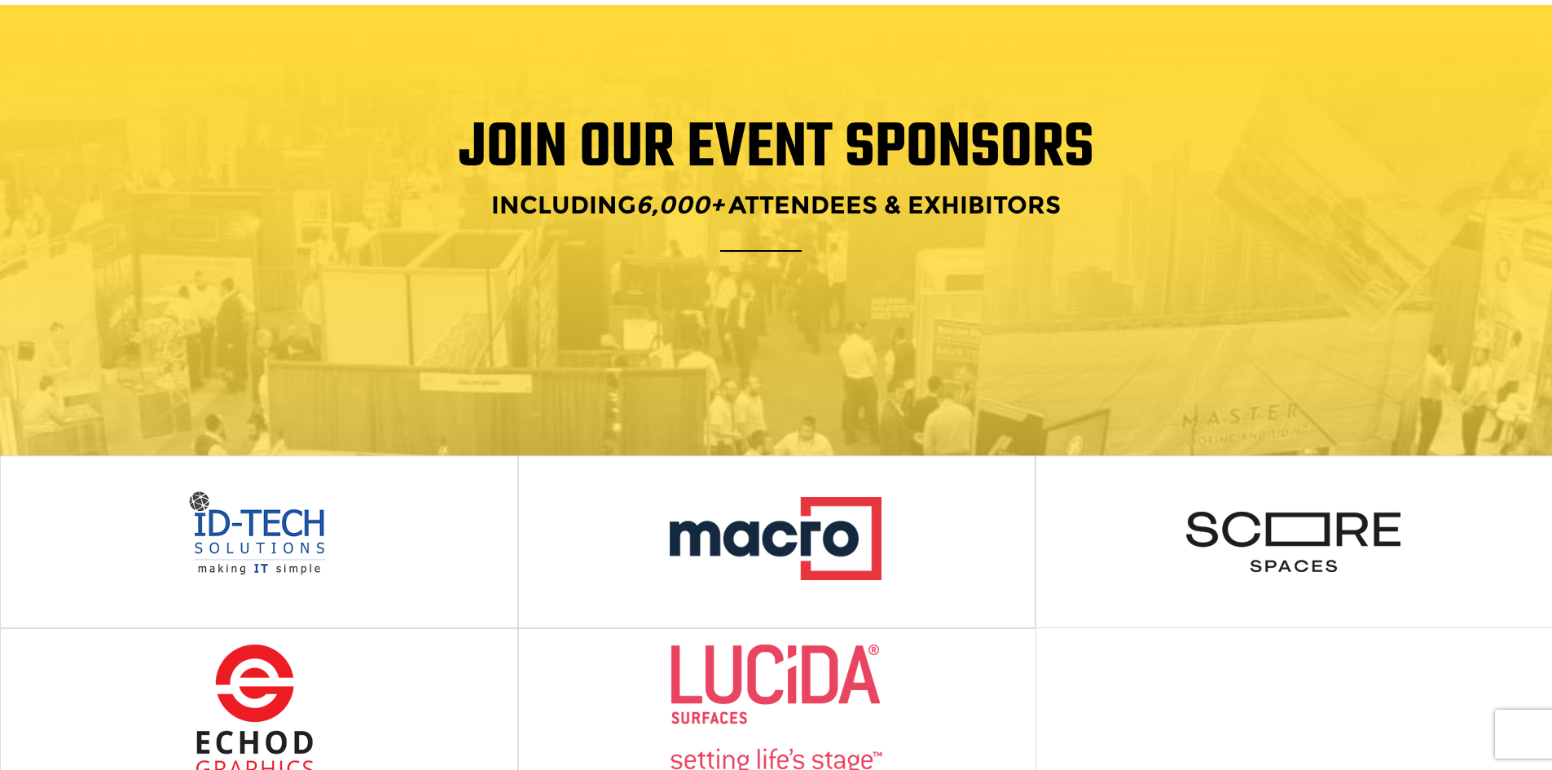
scroll to position [0, 0]
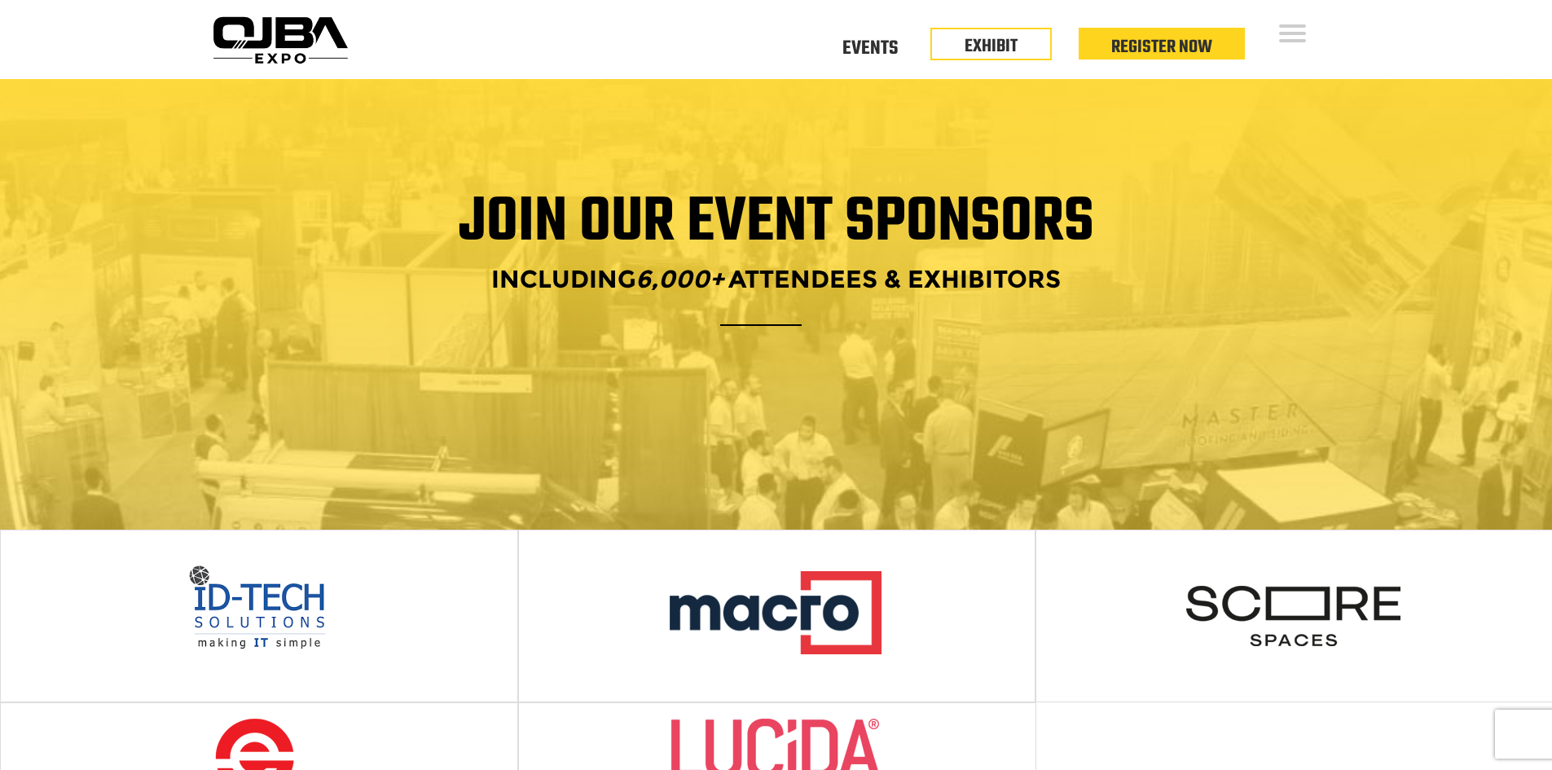
drag, startPoint x: 518, startPoint y: 750, endPoint x: 103, endPoint y: 20, distance: 838.9
click at [110, 27] on div "Open Menu Floor Plan Floor Plan Events Floor Plan EXHIBIT Register Now Floor Pl…" at bounding box center [776, 39] width 1552 height 79
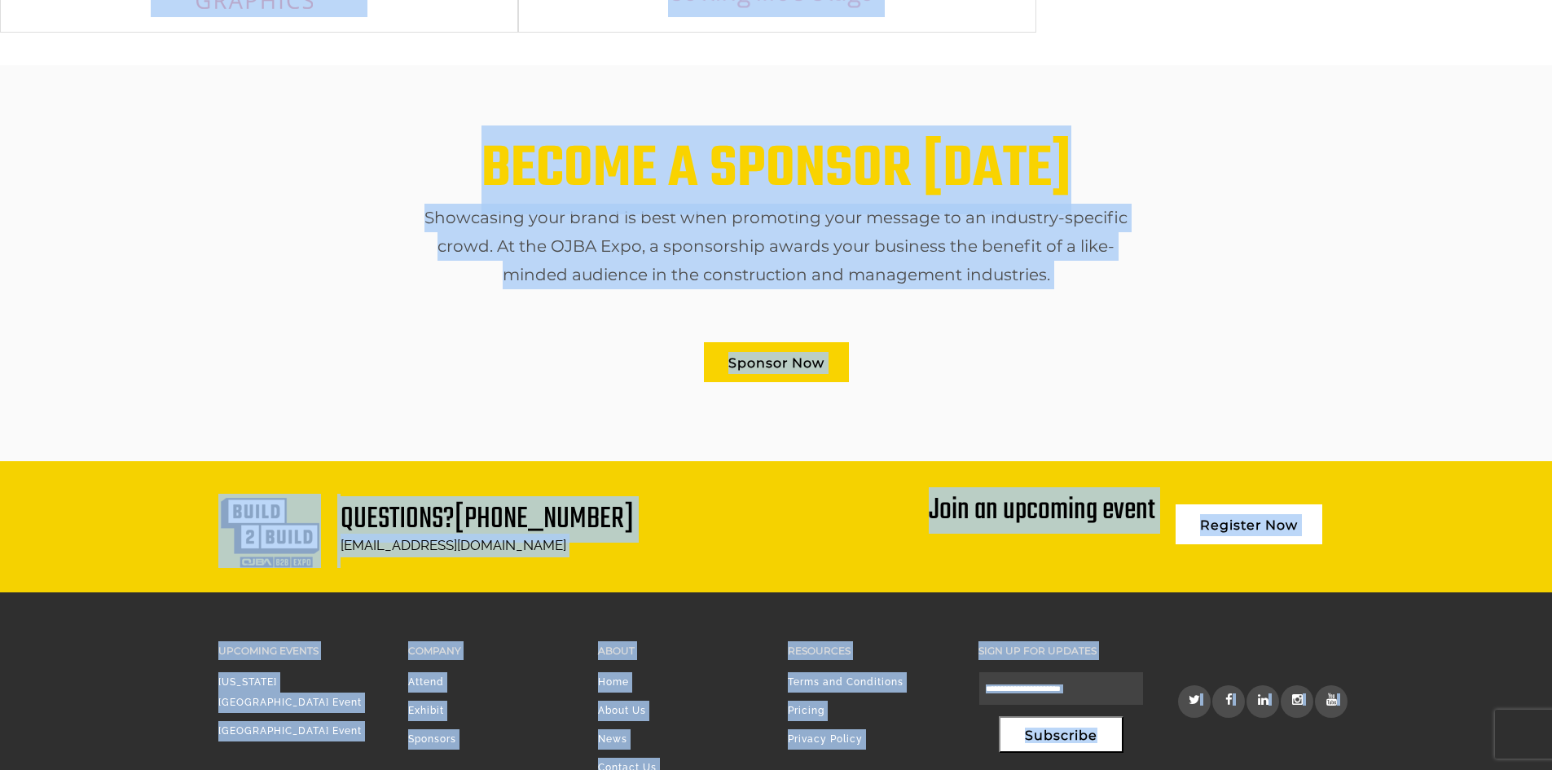
scroll to position [896, 0]
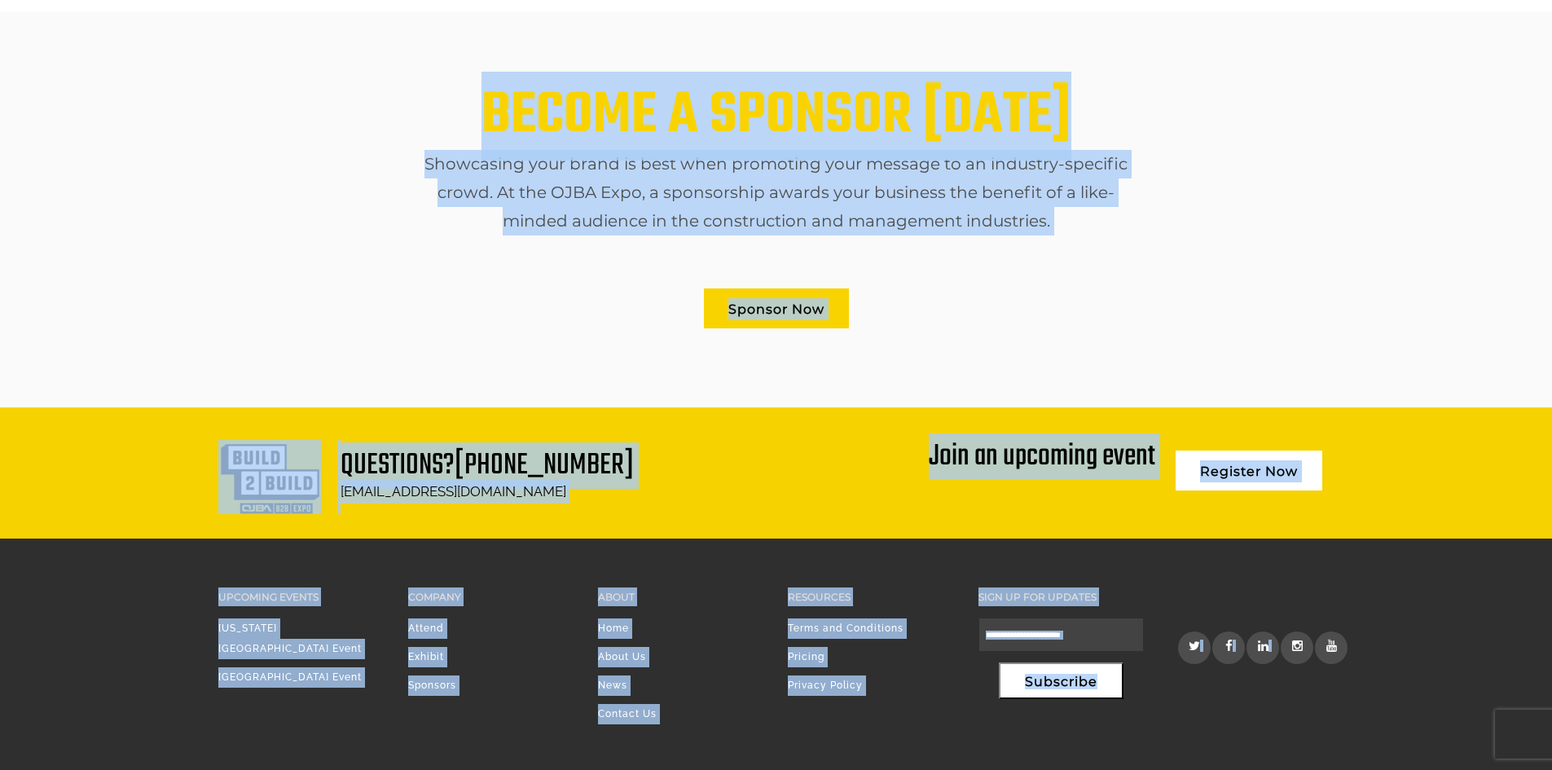
drag, startPoint x: 159, startPoint y: 40, endPoint x: 1260, endPoint y: 619, distance: 1244.0
click at [1251, 359] on div "BECOME A SPONSOR TODAY Showcasing your brand is best when promoting your messag…" at bounding box center [776, 209] width 1552 height 396
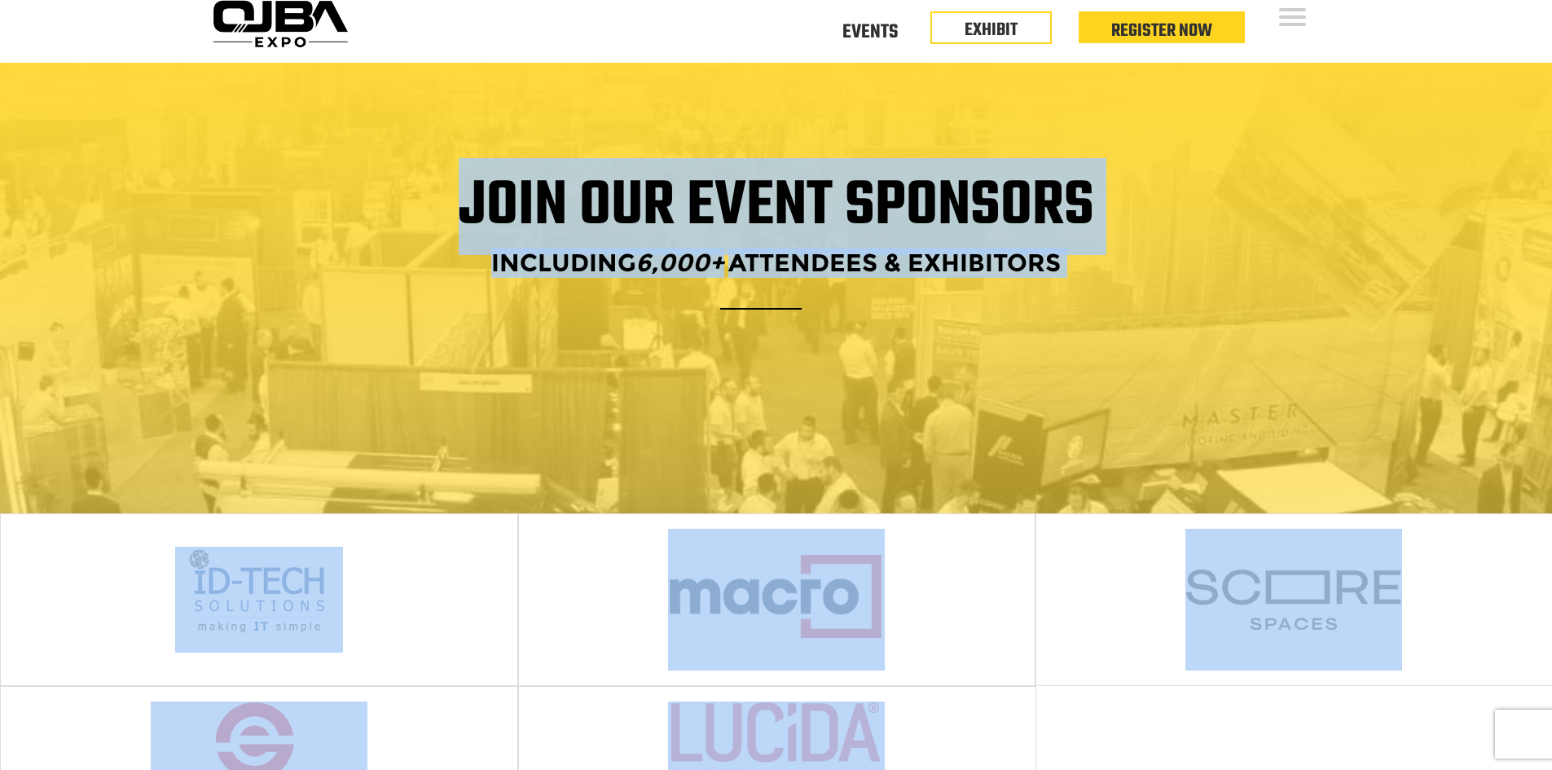
scroll to position [0, 0]
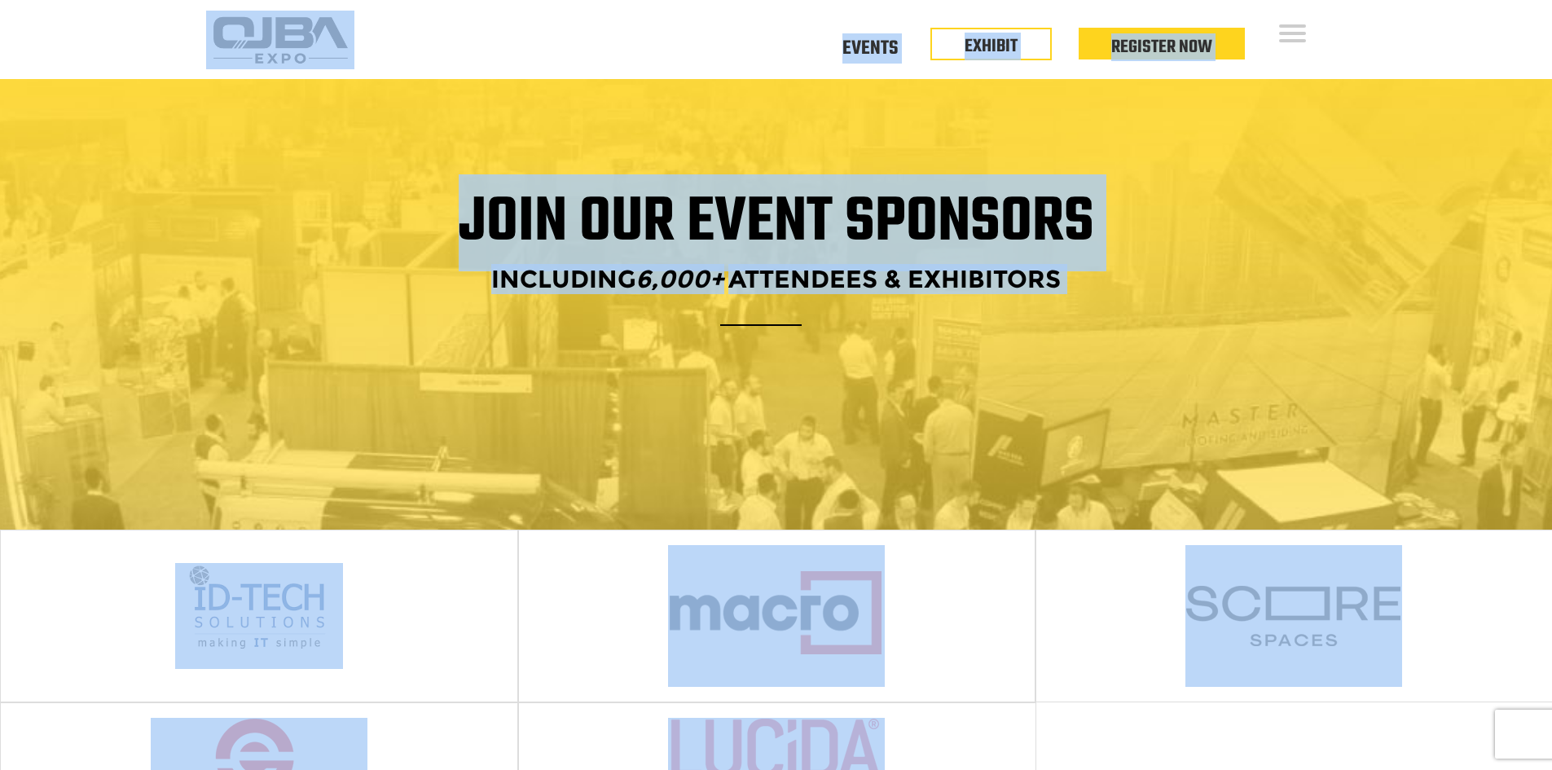
drag, startPoint x: 1221, startPoint y: 720, endPoint x: 156, endPoint y: 22, distance: 1273.5
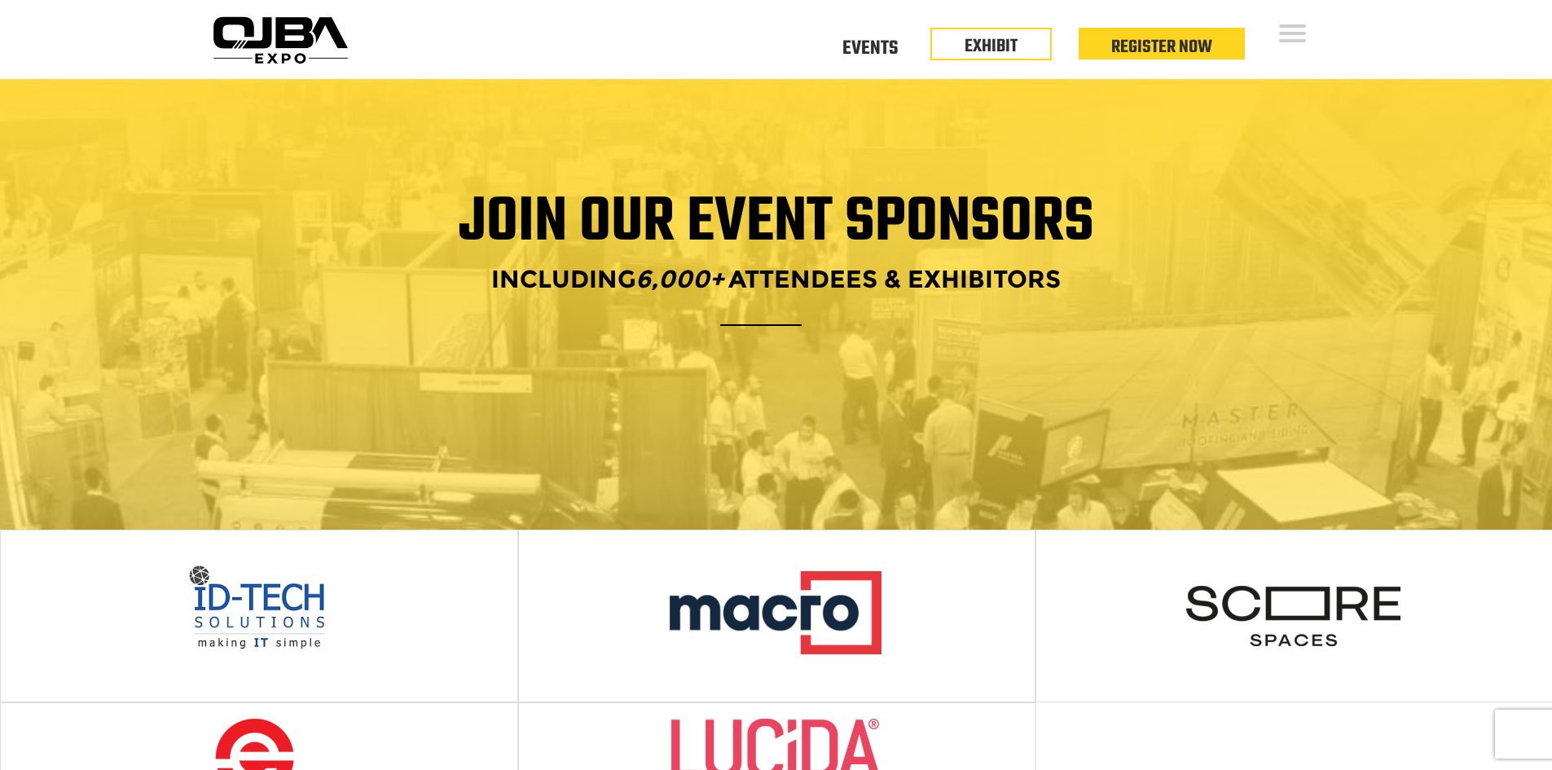
click at [150, 22] on div "Open Menu Floor Plan Floor Plan Events Floor Plan EXHIBIT Register Now Floor Pl…" at bounding box center [776, 39] width 1552 height 79
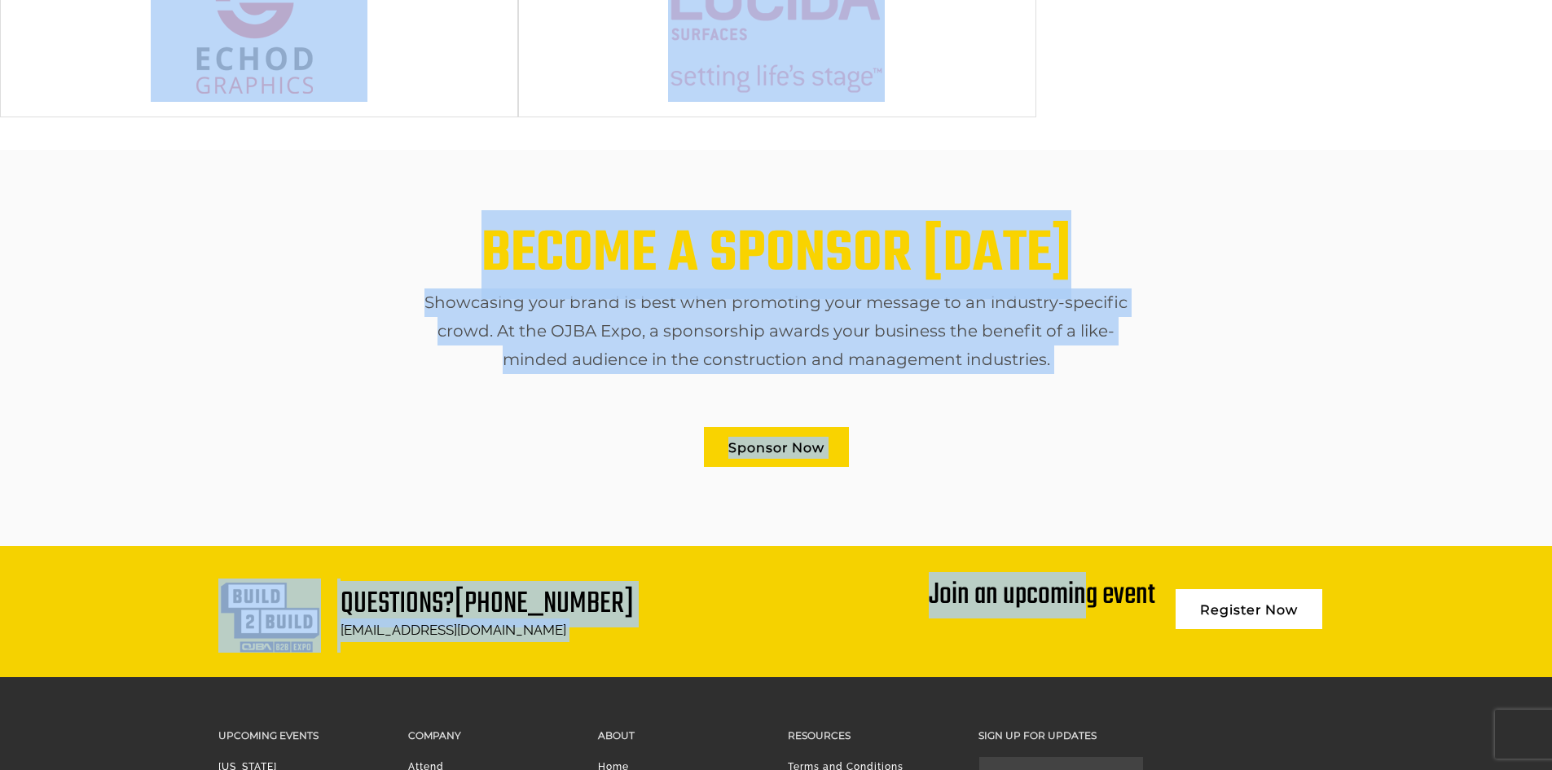
scroll to position [970, 0]
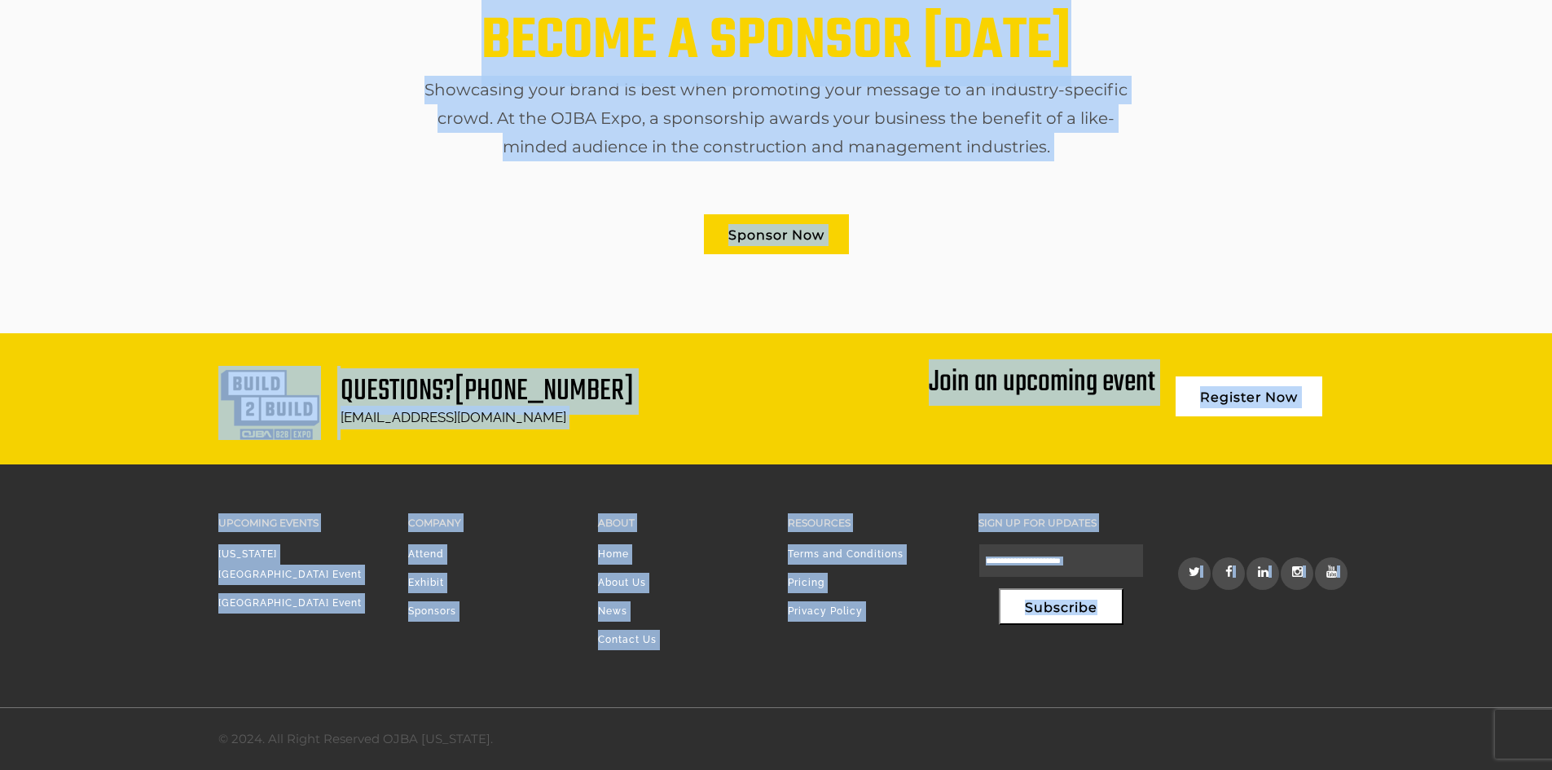
drag, startPoint x: 150, startPoint y: 22, endPoint x: 1410, endPoint y: 532, distance: 1359.1
click at [1367, 352] on div "Questions? 212-542-0003 info@ojbanewyork.com Join an upcoming event Register Now" at bounding box center [776, 398] width 1552 height 131
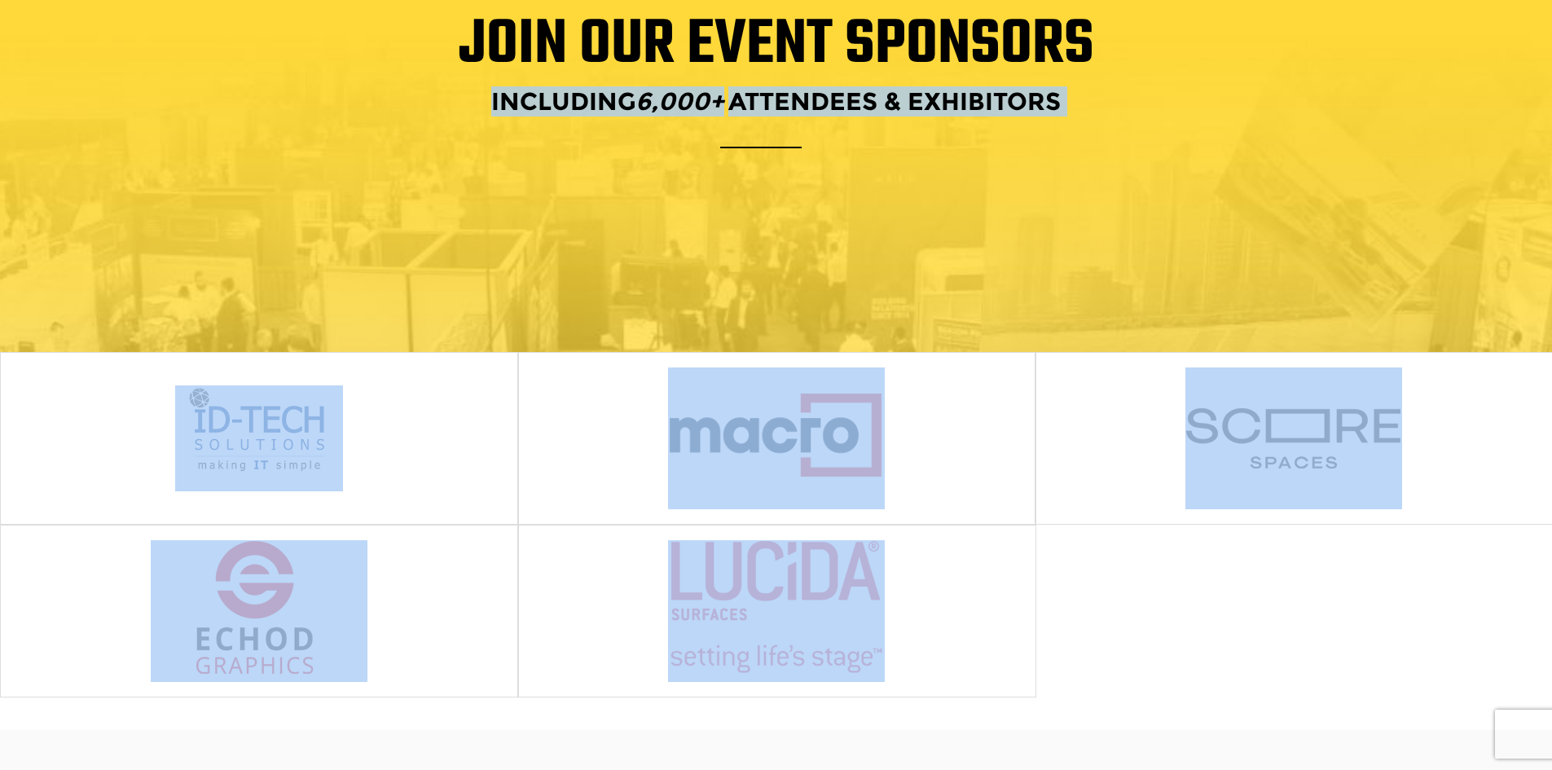
scroll to position [0, 0]
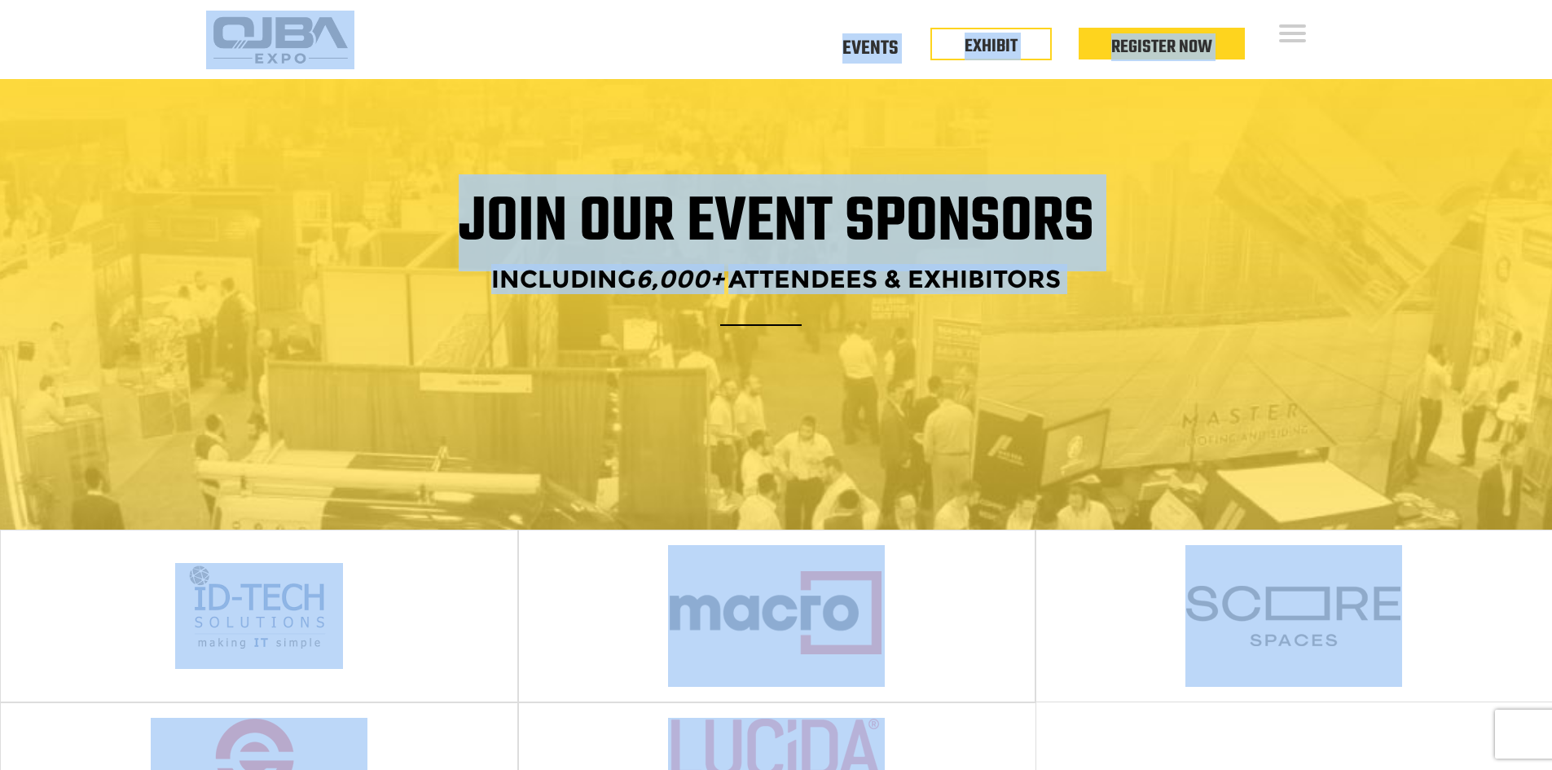
drag, startPoint x: 1181, startPoint y: 670, endPoint x: 115, endPoint y: 2, distance: 1257.9
click at [798, 55] on div "Floor Plan Floor Plan Events Floor Plan EXHIBIT Register Now" at bounding box center [907, 52] width 675 height 22
click at [670, 25] on div "Floor Plan Floor Plan Events Floor Plan EXHIBIT Register Now" at bounding box center [850, 39] width 992 height 79
click at [669, 25] on div "Floor Plan Floor Plan Events Floor Plan EXHIBIT Register Now" at bounding box center [850, 39] width 992 height 79
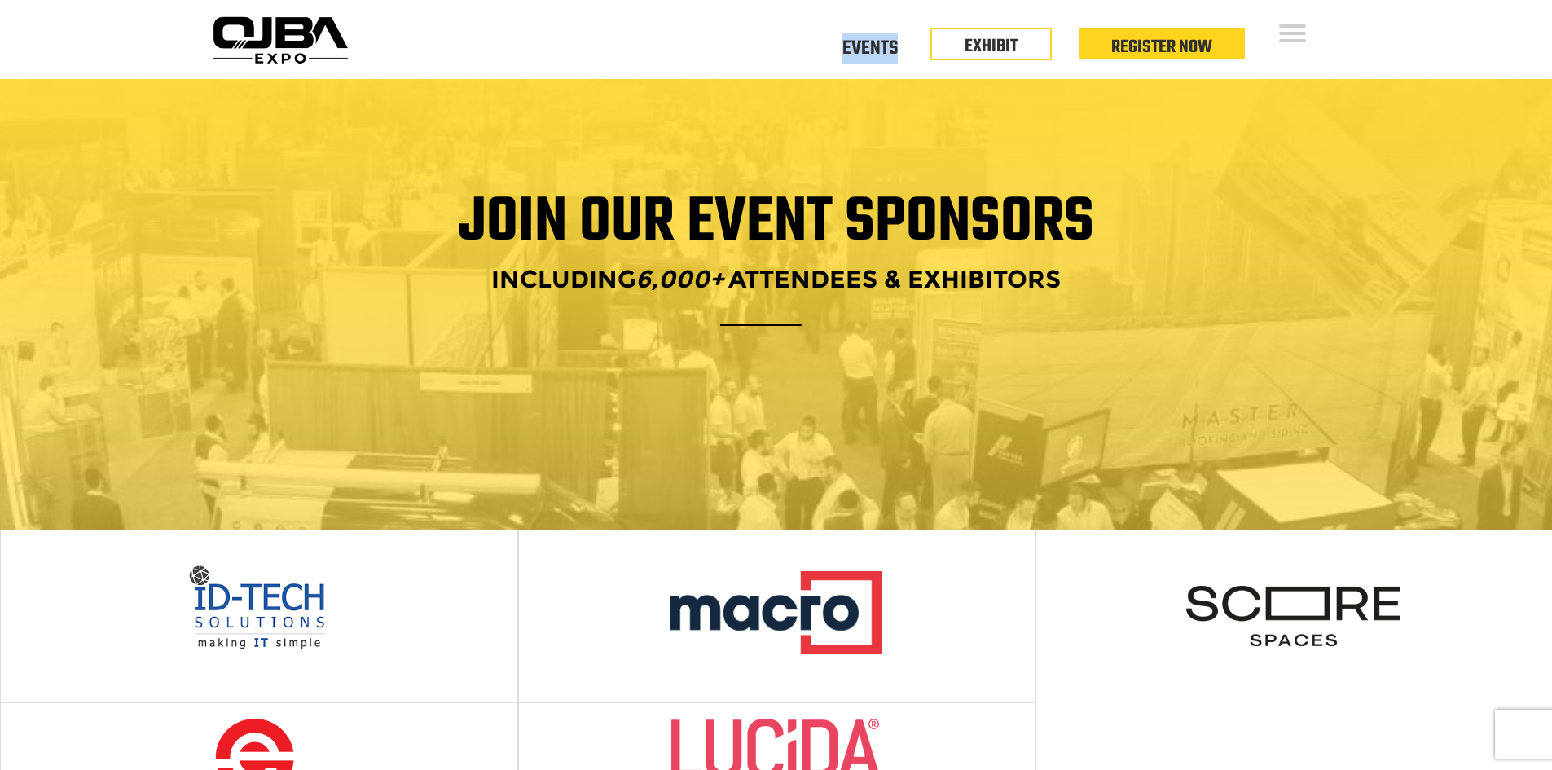
click at [669, 25] on div "Floor Plan Floor Plan Events Floor Plan EXHIBIT Register Now" at bounding box center [850, 39] width 992 height 79
click at [1365, 36] on div "Open Menu Floor Plan Floor Plan Events Floor Plan EXHIBIT Register Now Floor Pl…" at bounding box center [776, 39] width 1552 height 79
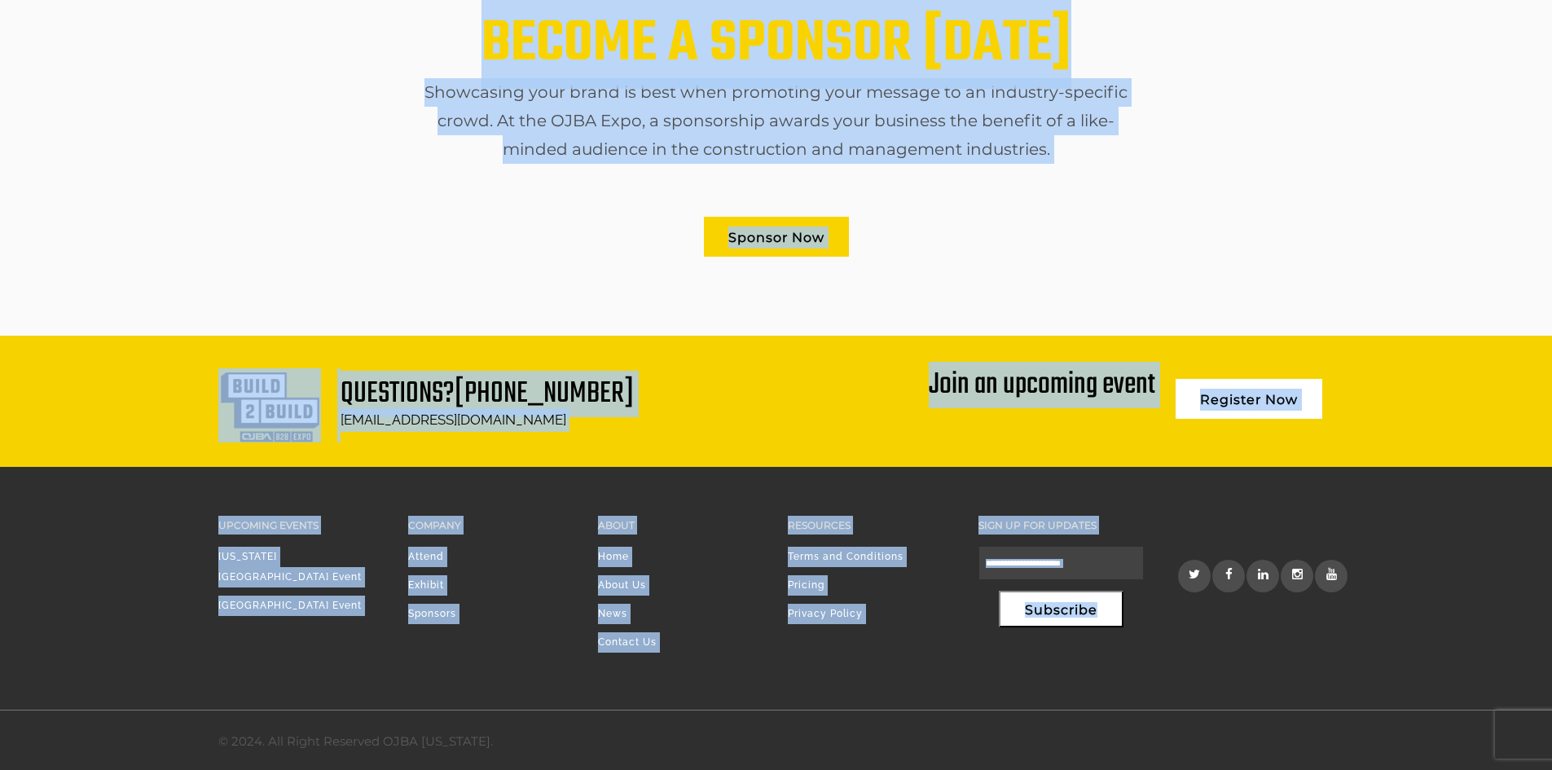
scroll to position [970, 0]
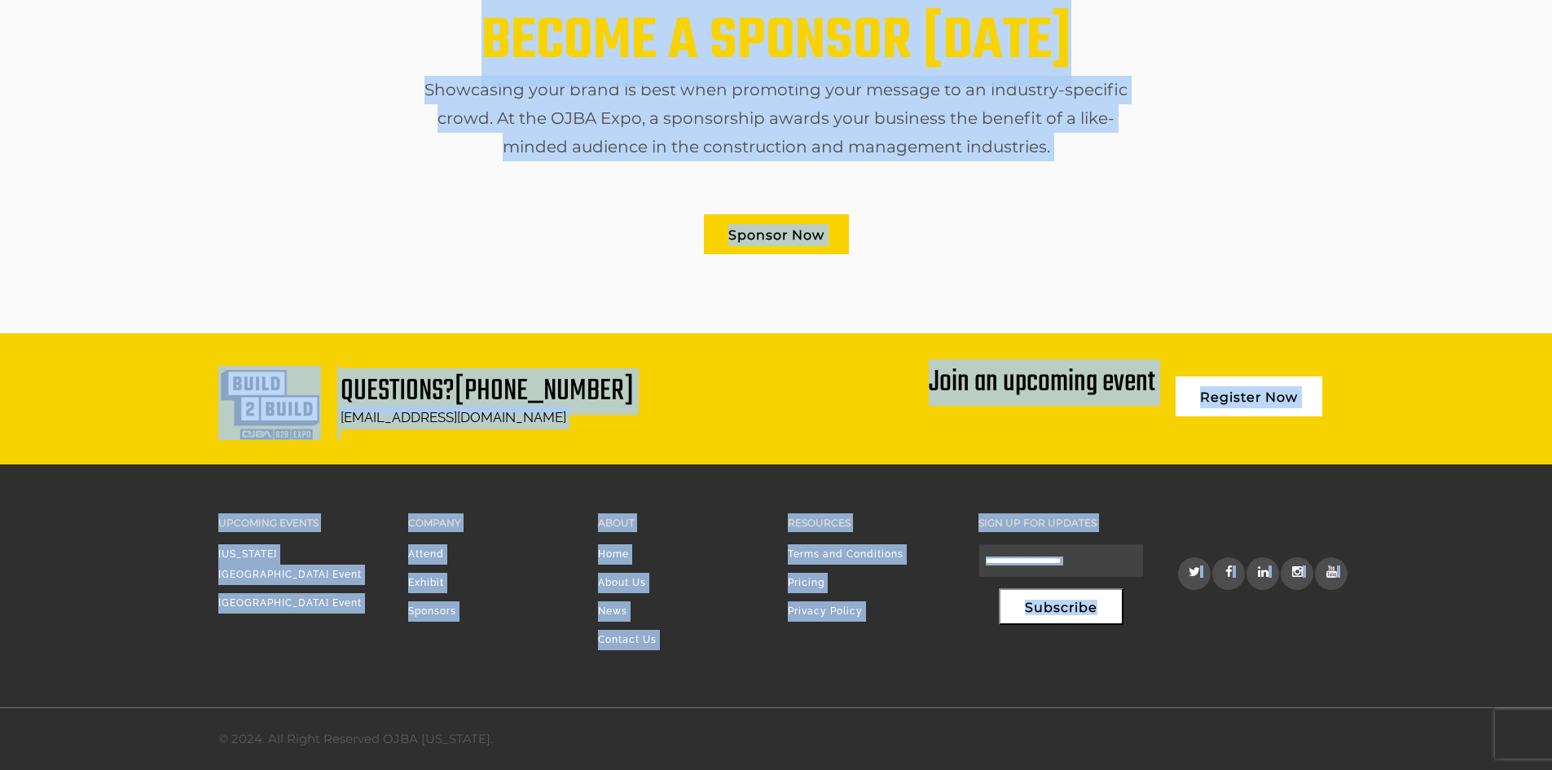
drag, startPoint x: 135, startPoint y: 20, endPoint x: 1329, endPoint y: 576, distance: 1316.7
click at [1272, 299] on div "BECOME A SPONSOR TODAY Showcasing your brand is best when promoting your messag…" at bounding box center [776, 135] width 1552 height 396
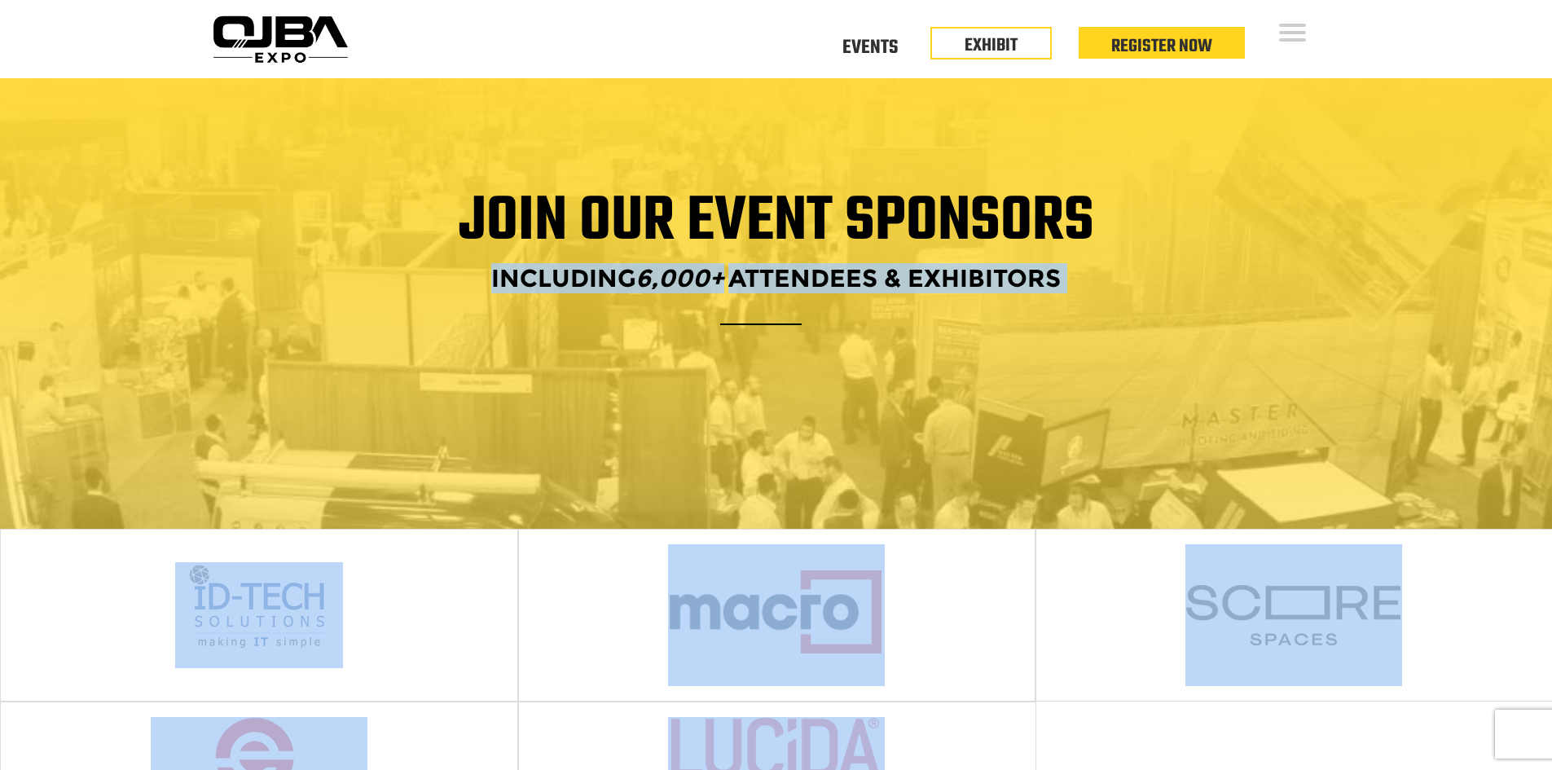
scroll to position [0, 0]
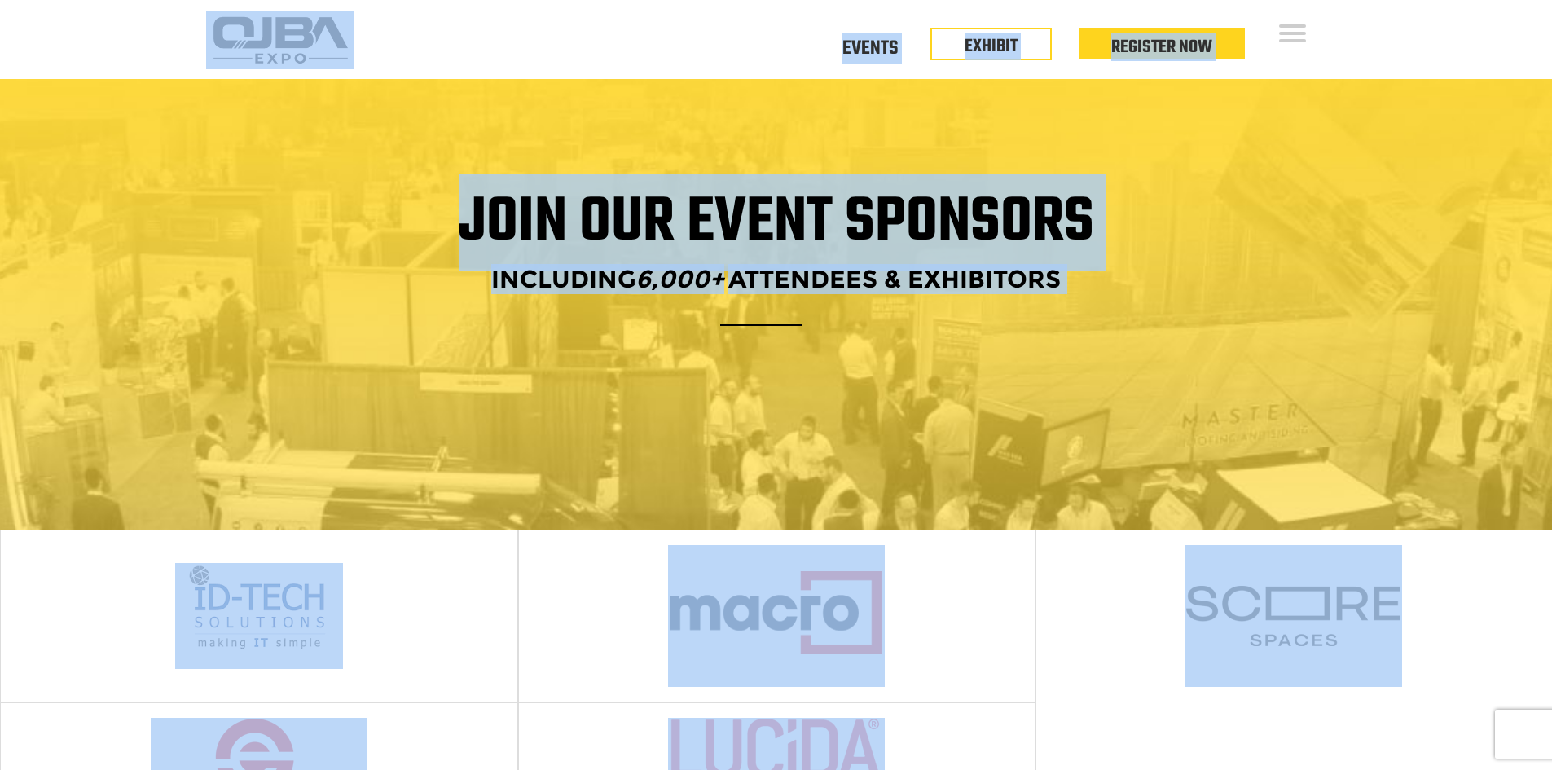
drag, startPoint x: 904, startPoint y: 625, endPoint x: 98, endPoint y: 36, distance: 998.9
click at [557, 47] on div "Floor Plan Floor Plan Events Floor Plan EXHIBIT Register Now" at bounding box center [850, 39] width 992 height 79
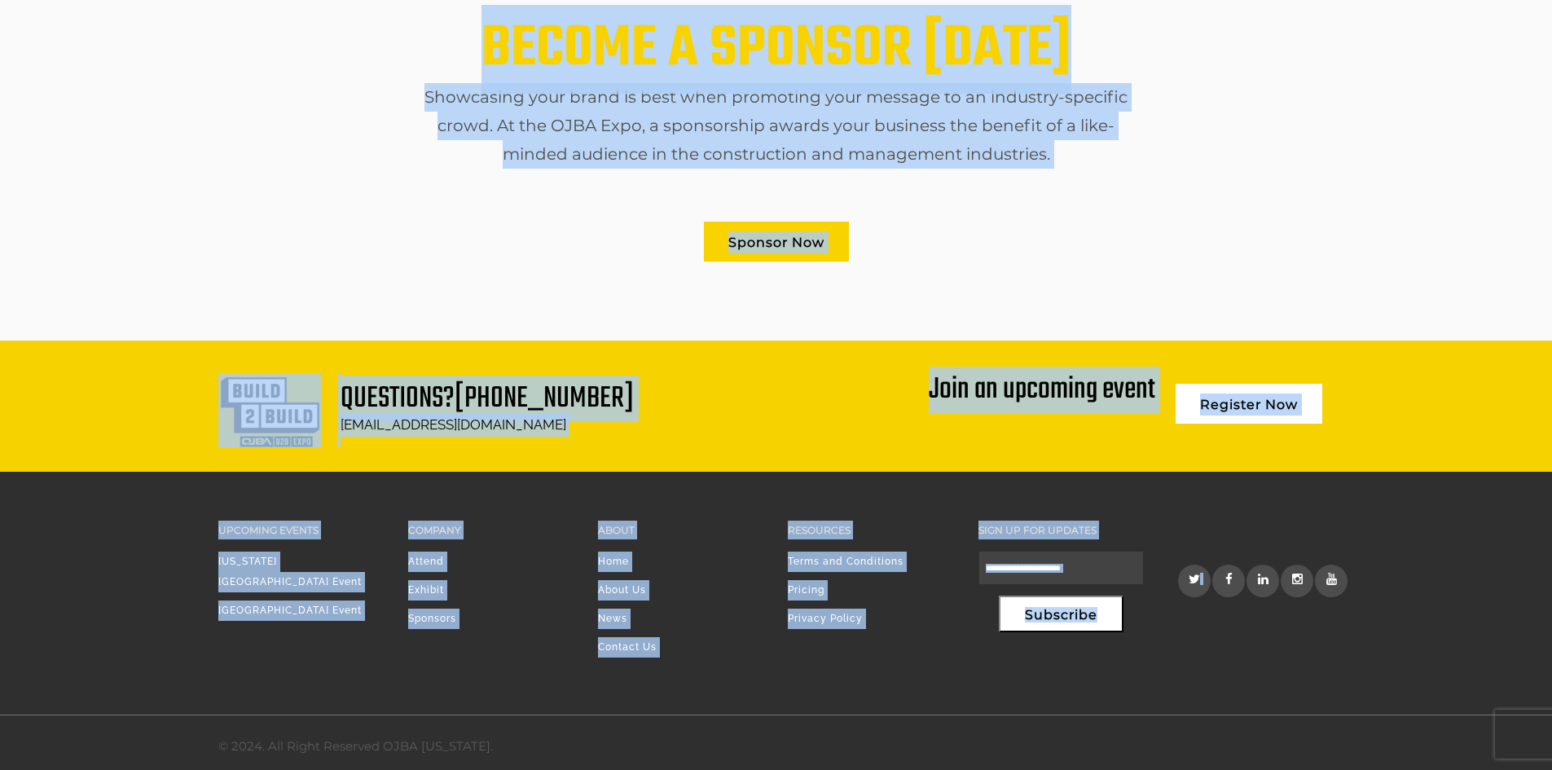
scroll to position [970, 0]
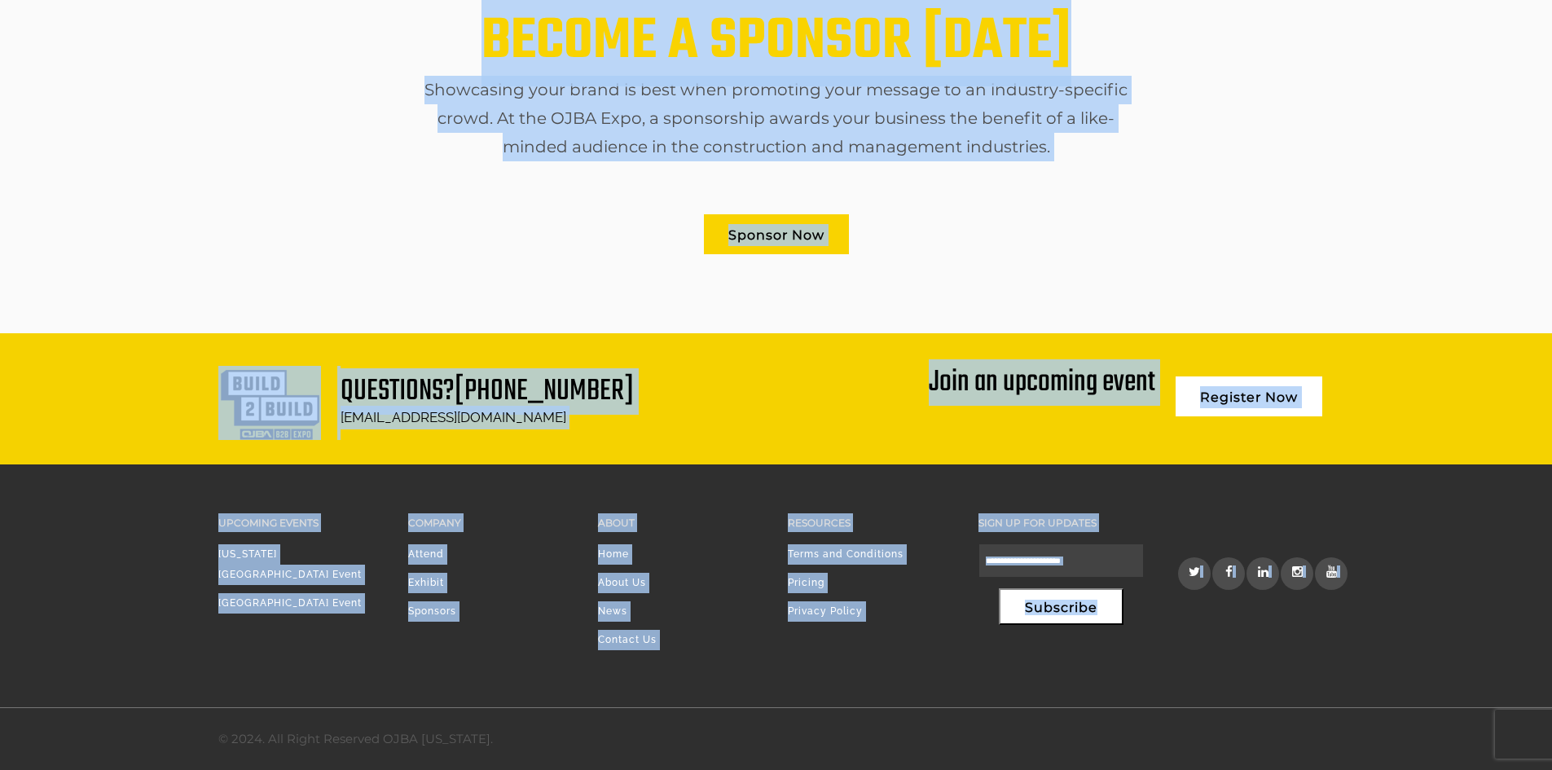
drag, startPoint x: 144, startPoint y: 51, endPoint x: 1431, endPoint y: 579, distance: 1390.7
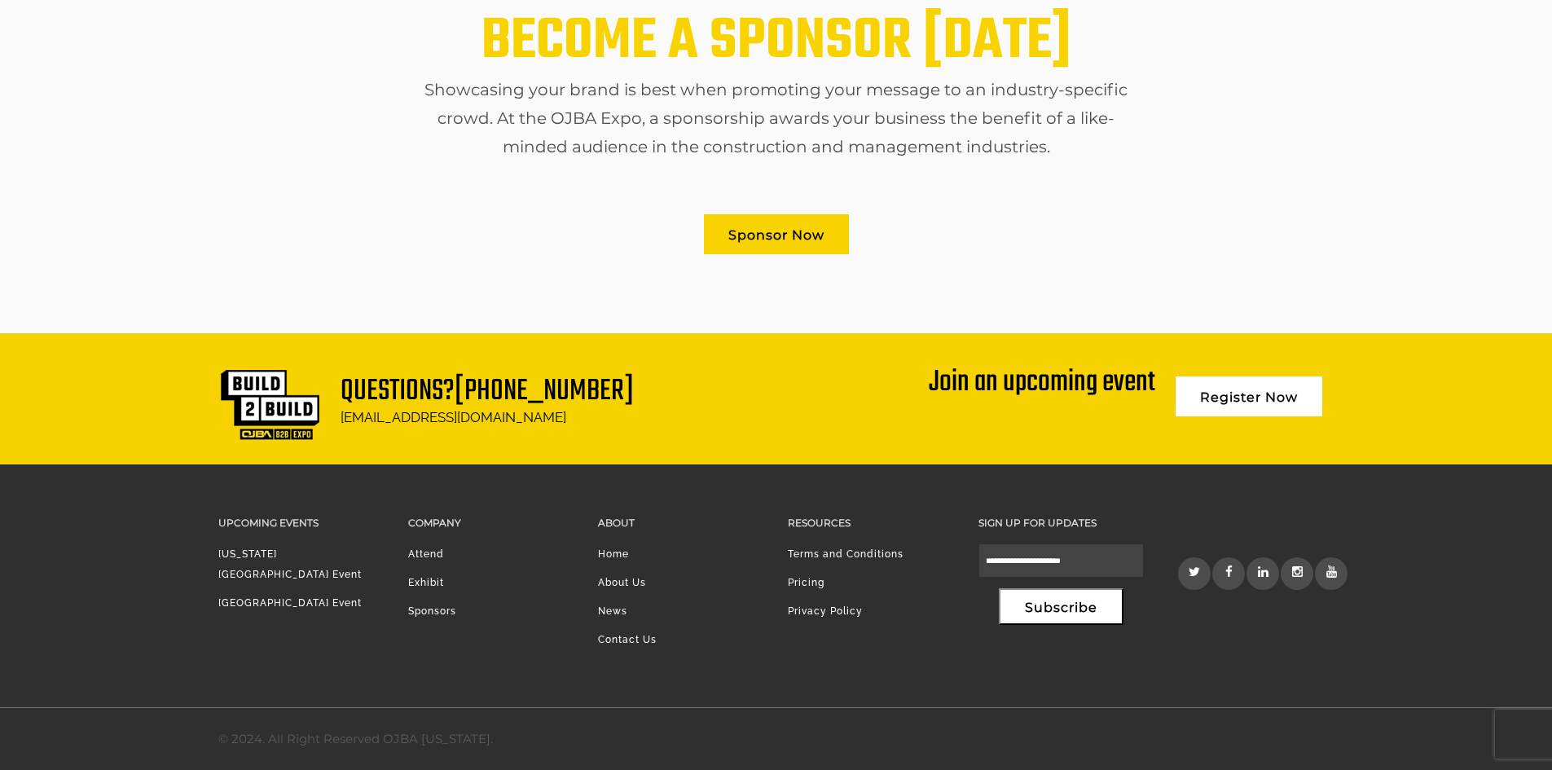
click at [1419, 579] on footer "Questions? 212-542-0003 info@ojbanewyork.com Join an upcoming event Register No…" at bounding box center [776, 551] width 1552 height 437
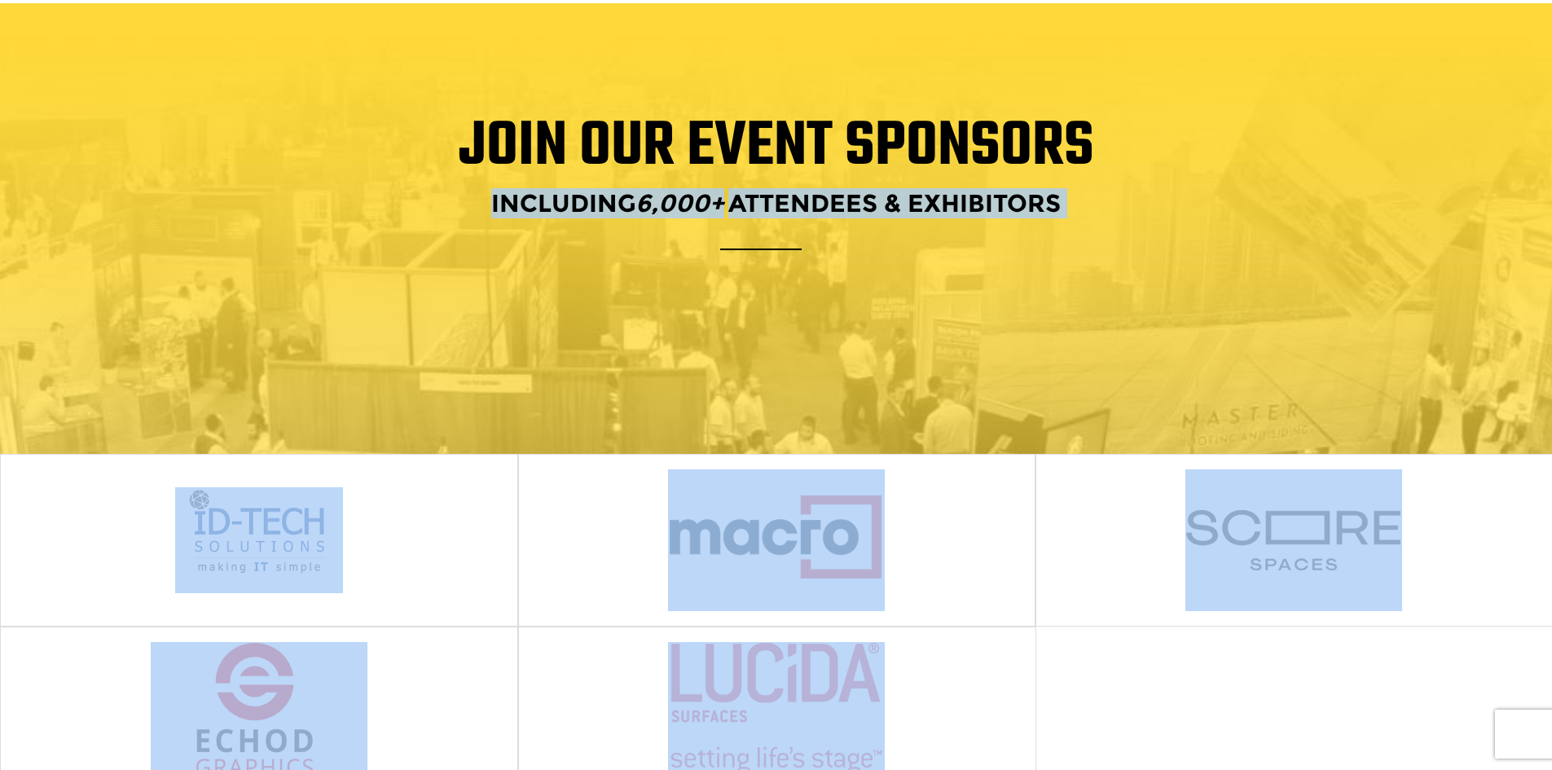
scroll to position [0, 0]
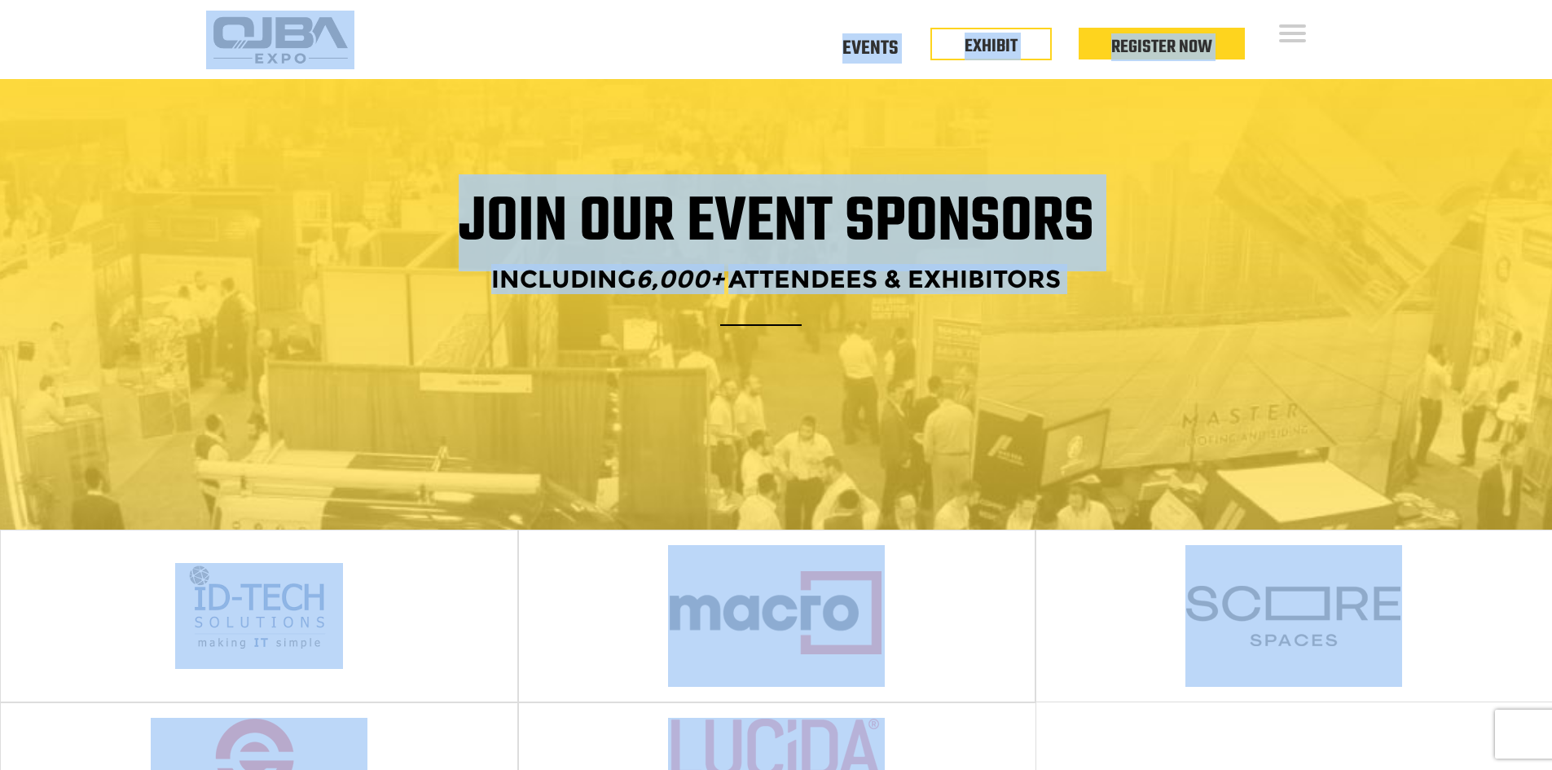
drag, startPoint x: 1375, startPoint y: 574, endPoint x: 110, endPoint y: 39, distance: 1372.9
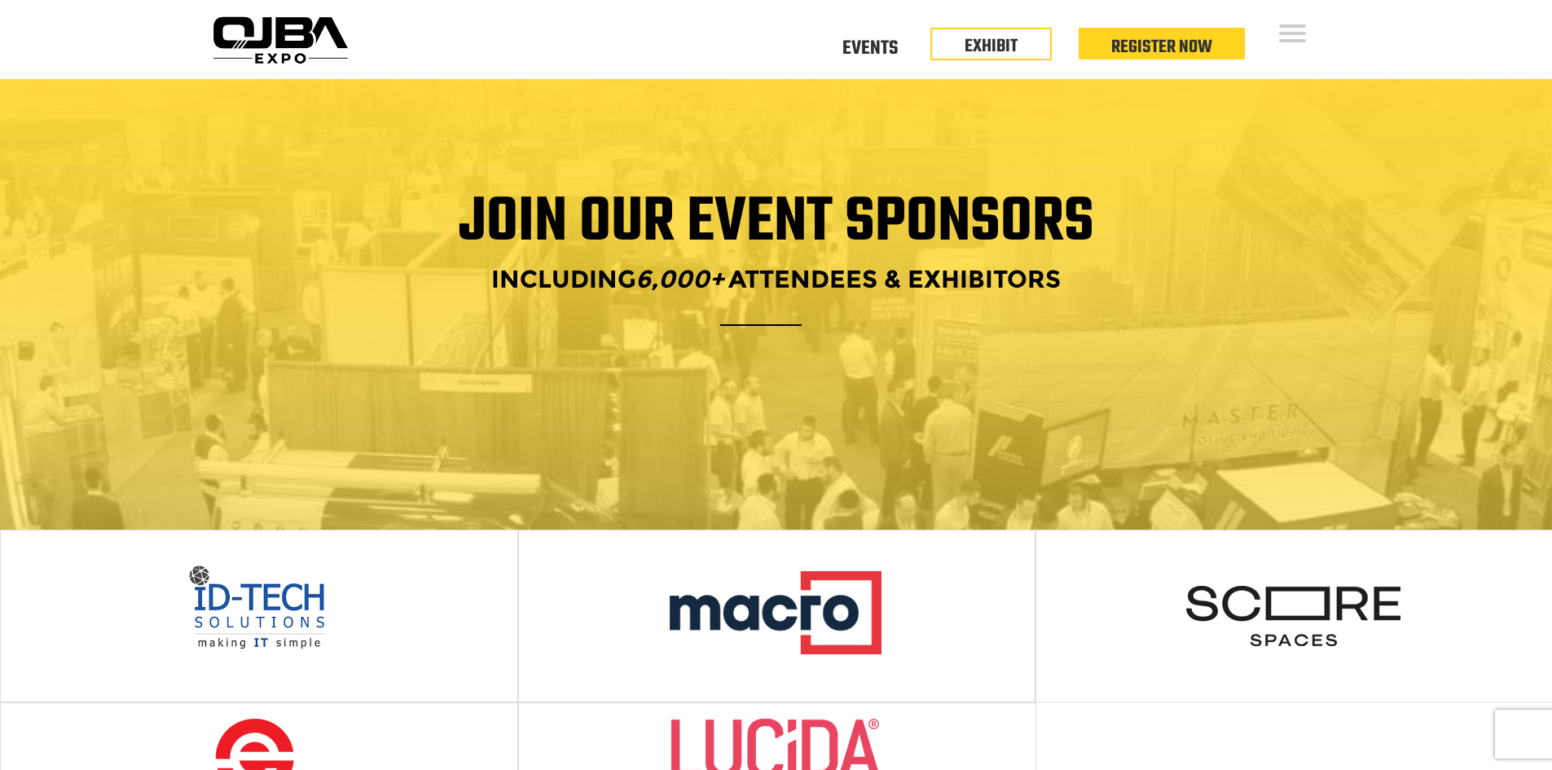
click at [110, 39] on div "Open Menu Floor Plan Floor Plan Events Floor Plan EXHIBIT Register Now Floor Pl…" at bounding box center [776, 39] width 1552 height 79
